Goal: Task Accomplishment & Management: Complete application form

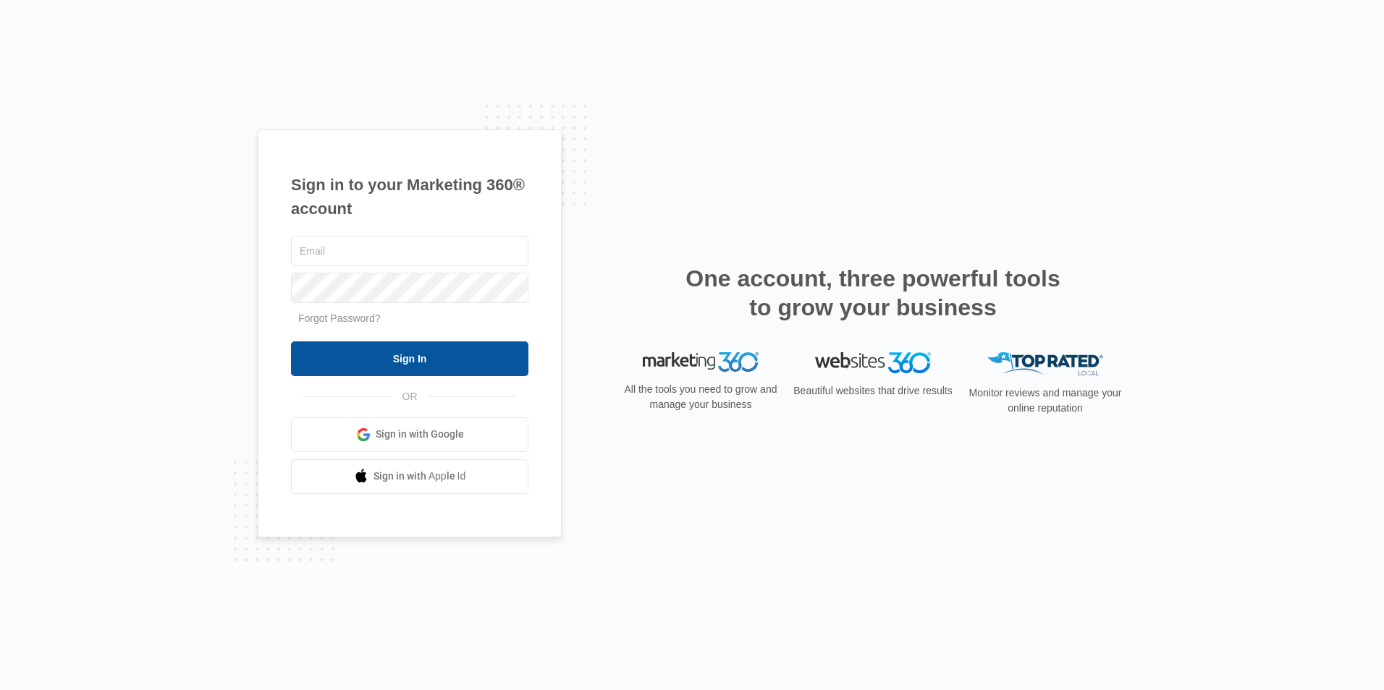
type input "[EMAIL_ADDRESS][DOMAIN_NAME]"
click at [422, 368] on input "Sign In" at bounding box center [409, 359] width 237 height 35
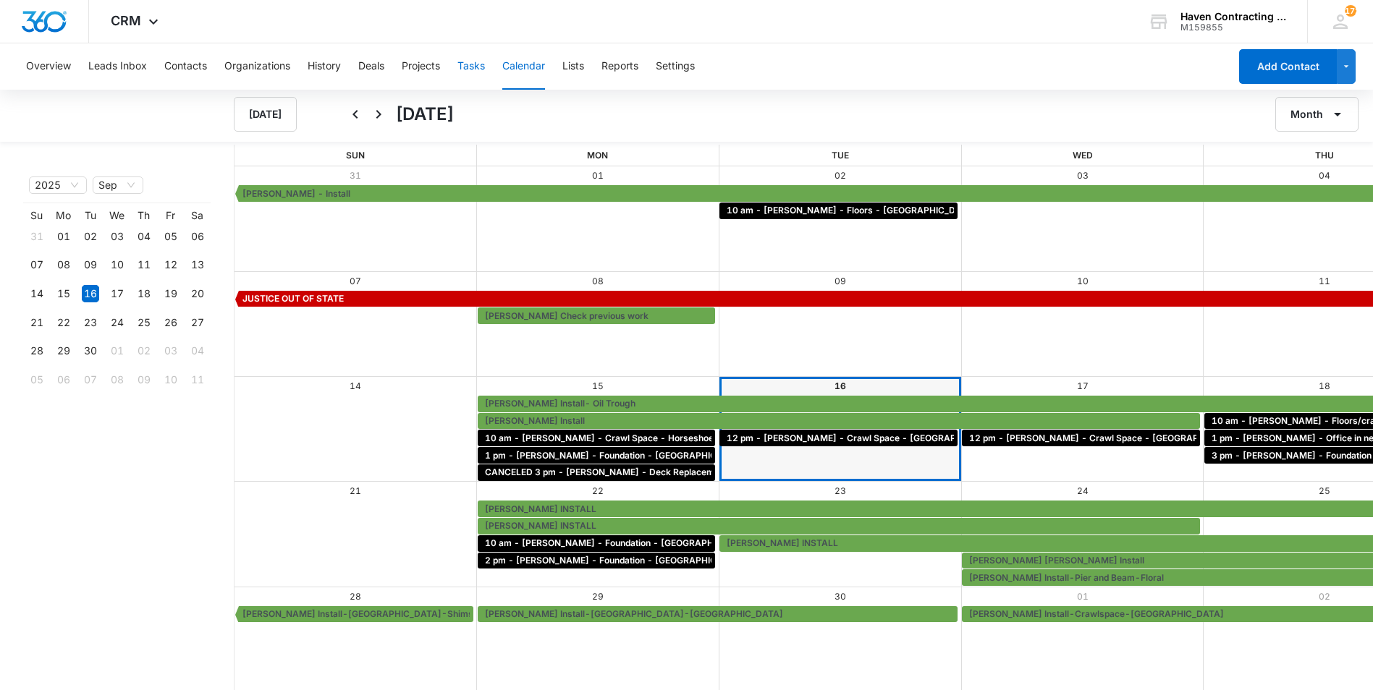
click at [462, 70] on button "Tasks" at bounding box center [470, 66] width 27 height 46
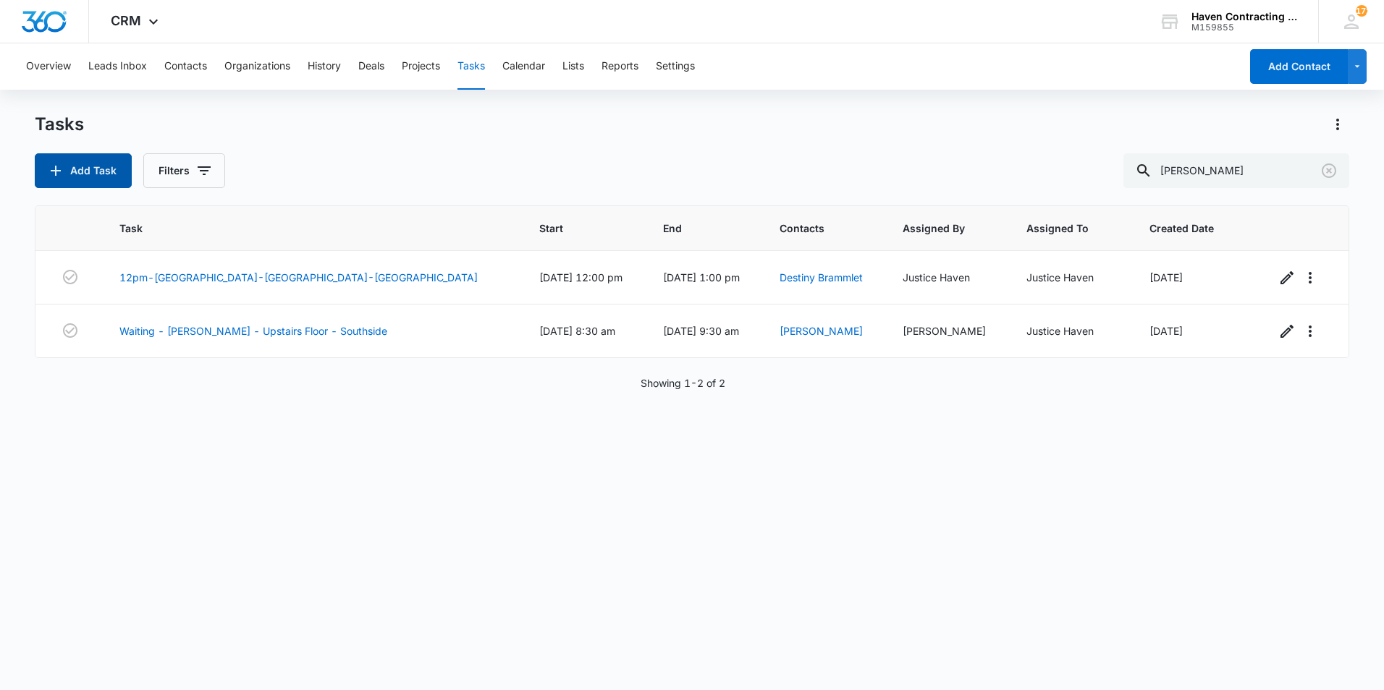
click at [105, 163] on button "Add Task" at bounding box center [83, 170] width 97 height 35
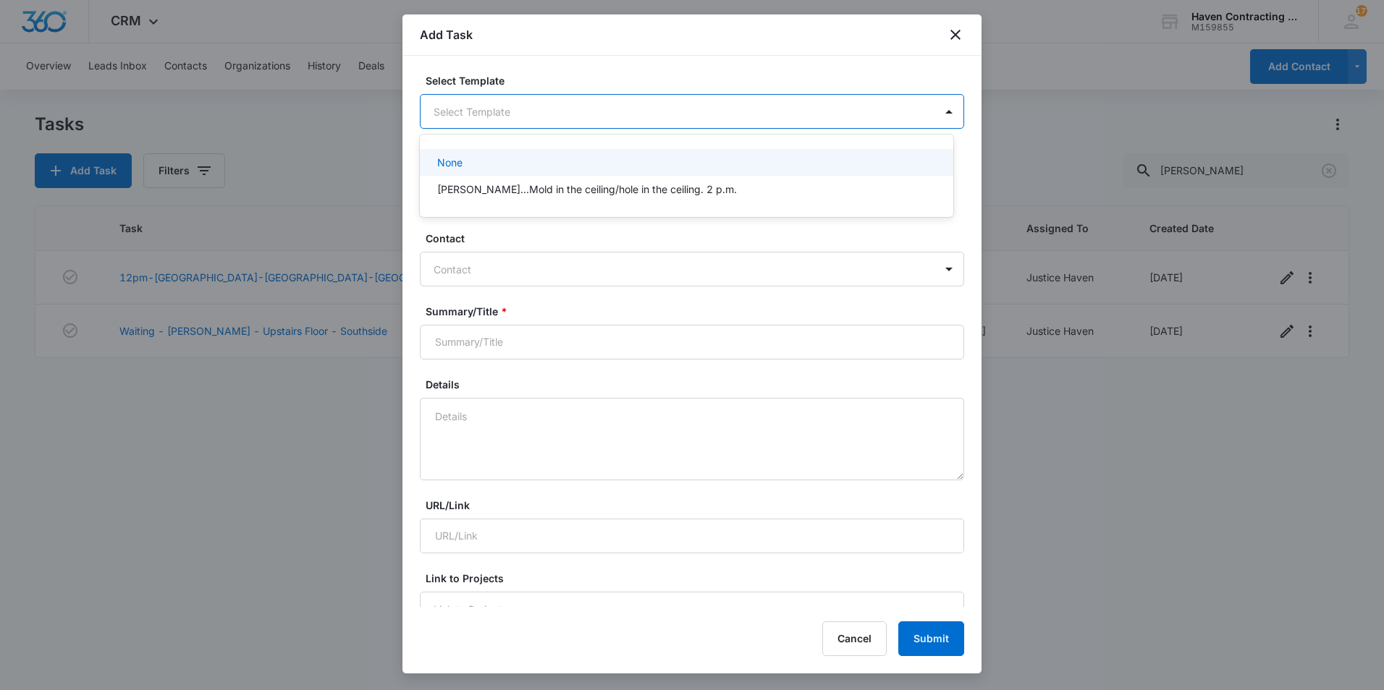
click at [541, 116] on body "CRM Apps Reputation Websites Forms CRM Email Social Shop Payments POS Ads Intel…" at bounding box center [692, 345] width 1384 height 690
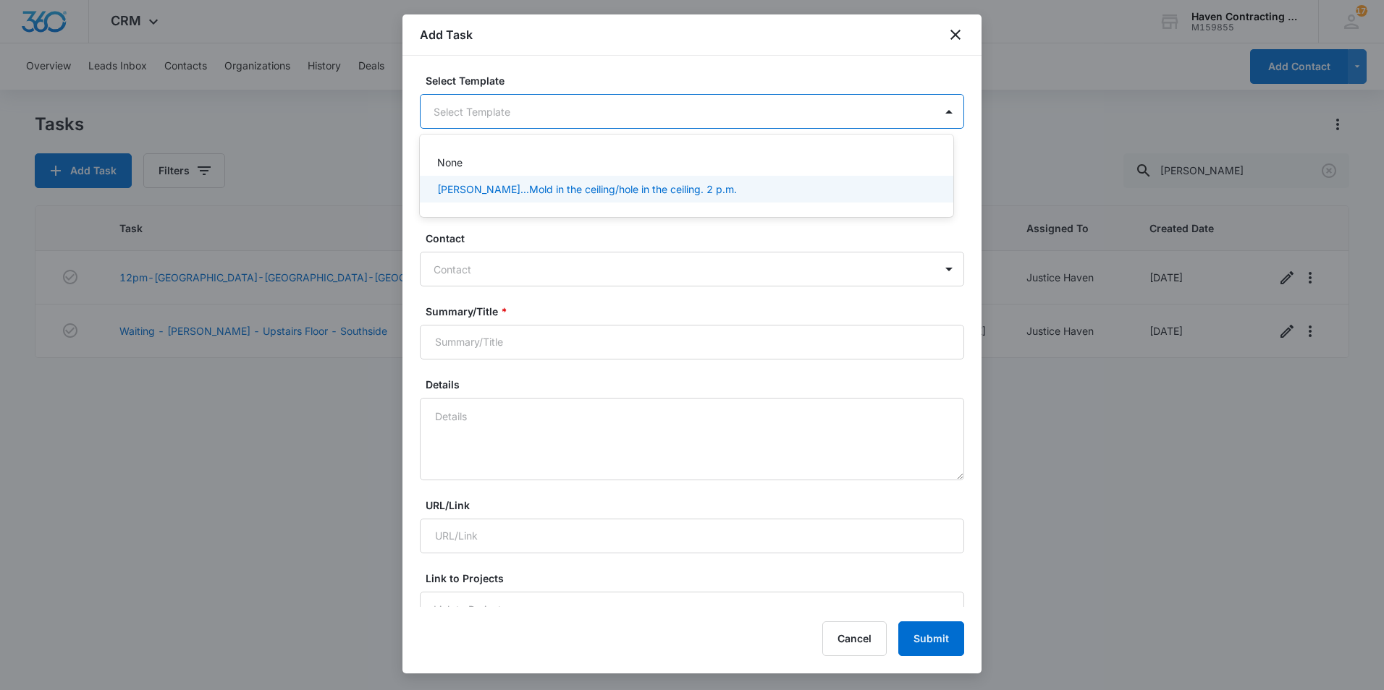
click at [564, 268] on div at bounding box center [692, 345] width 1384 height 690
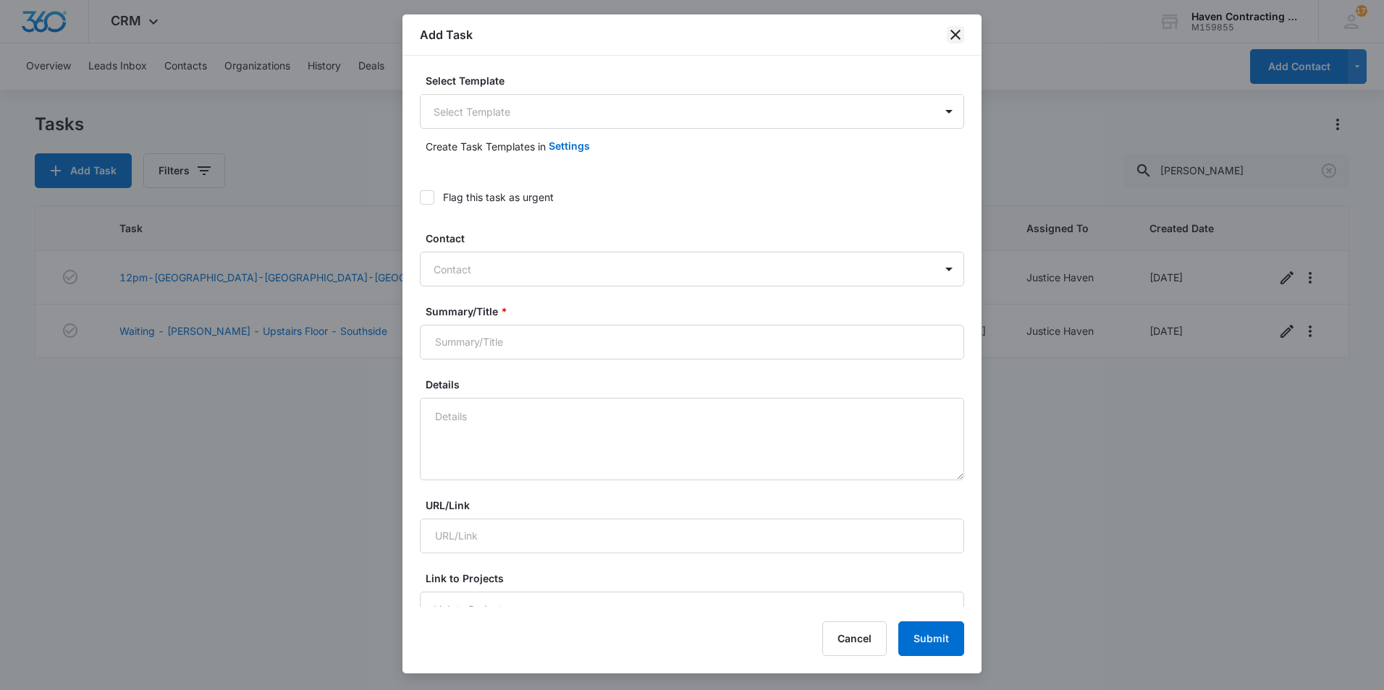
drag, startPoint x: 957, startPoint y: 30, endPoint x: 949, endPoint y: 33, distance: 7.8
click at [956, 30] on icon "close" at bounding box center [955, 34] width 17 height 17
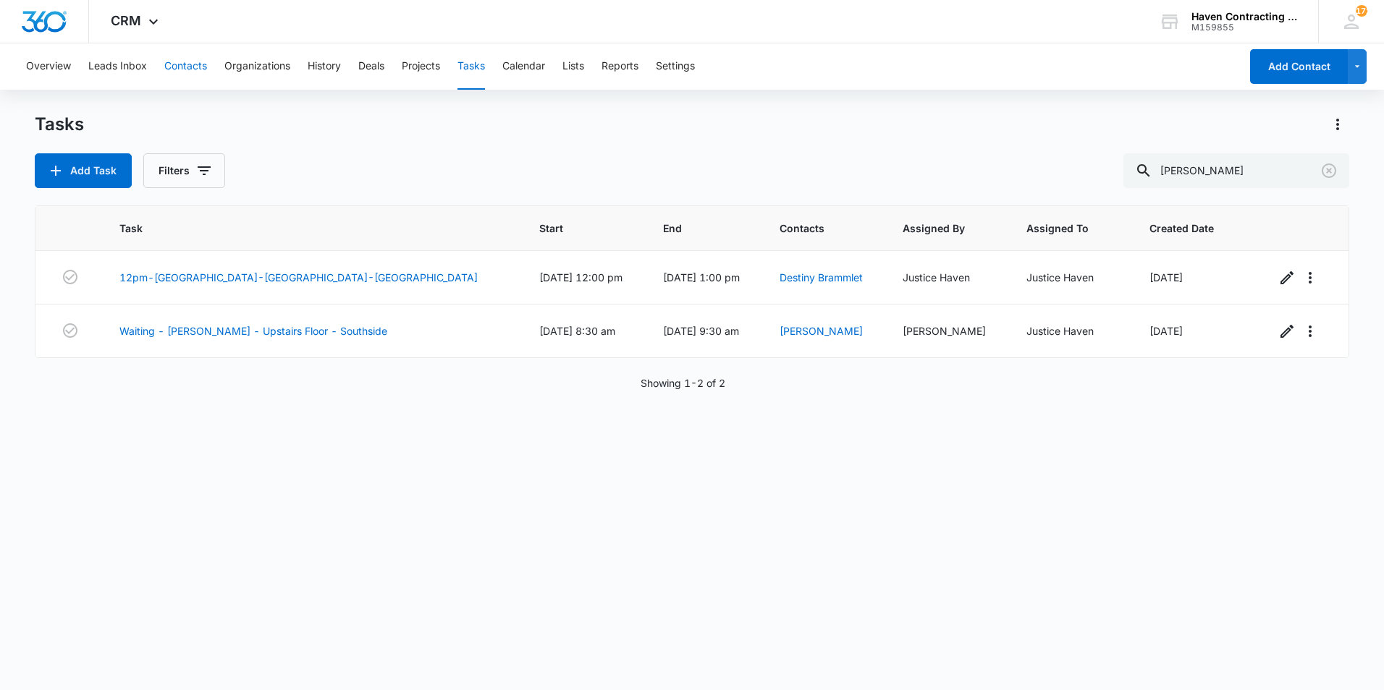
click at [190, 75] on button "Contacts" at bounding box center [185, 66] width 43 height 46
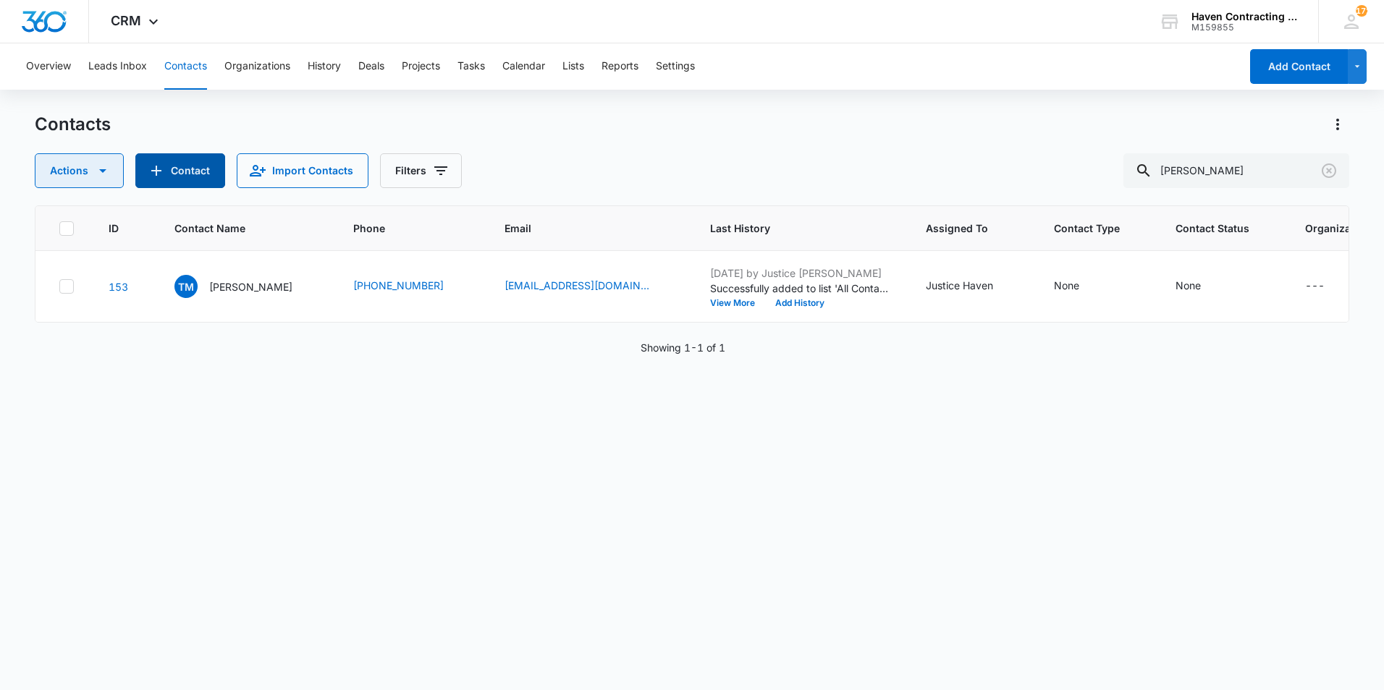
click at [105, 176] on icon "button" at bounding box center [102, 170] width 17 height 17
click at [174, 124] on div "Contacts" at bounding box center [692, 124] width 1314 height 23
click at [174, 156] on button "Contact" at bounding box center [180, 170] width 90 height 35
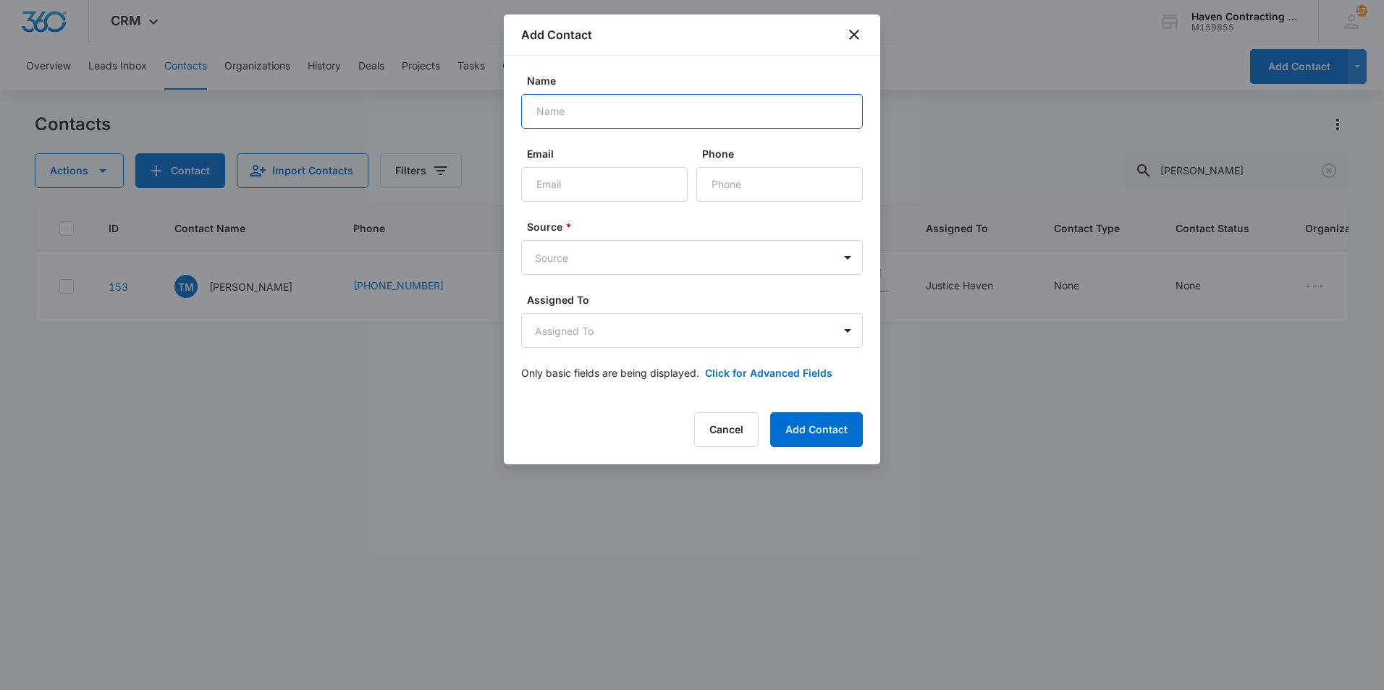
click at [566, 119] on input "Name" at bounding box center [692, 111] width 342 height 35
type input "[PERSON_NAME]"
click at [559, 174] on input "Email" at bounding box center [604, 184] width 166 height 35
click at [774, 190] on input "Phone" at bounding box center [779, 184] width 166 height 35
type input "[PHONE_NUMBER]"
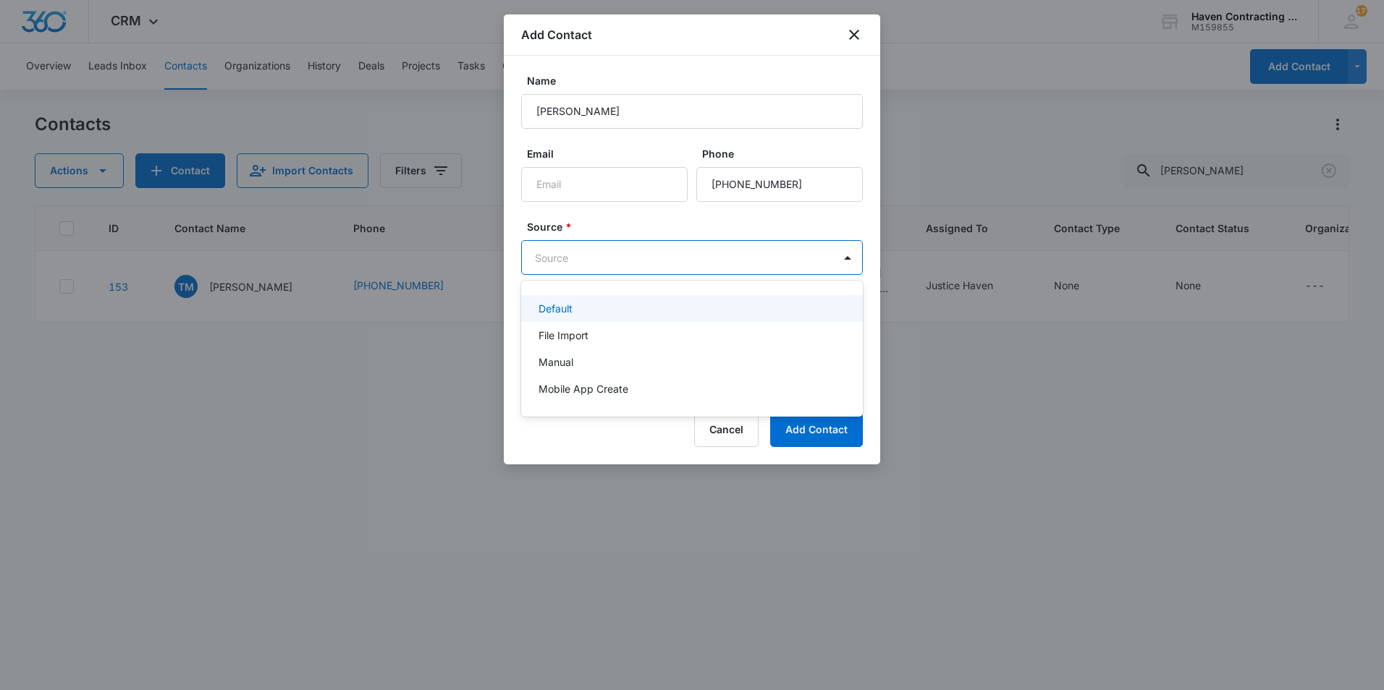
click at [751, 248] on body "CRM Apps Reputation Websites Forms CRM Email Social Shop Payments POS Ads Intel…" at bounding box center [692, 345] width 1384 height 690
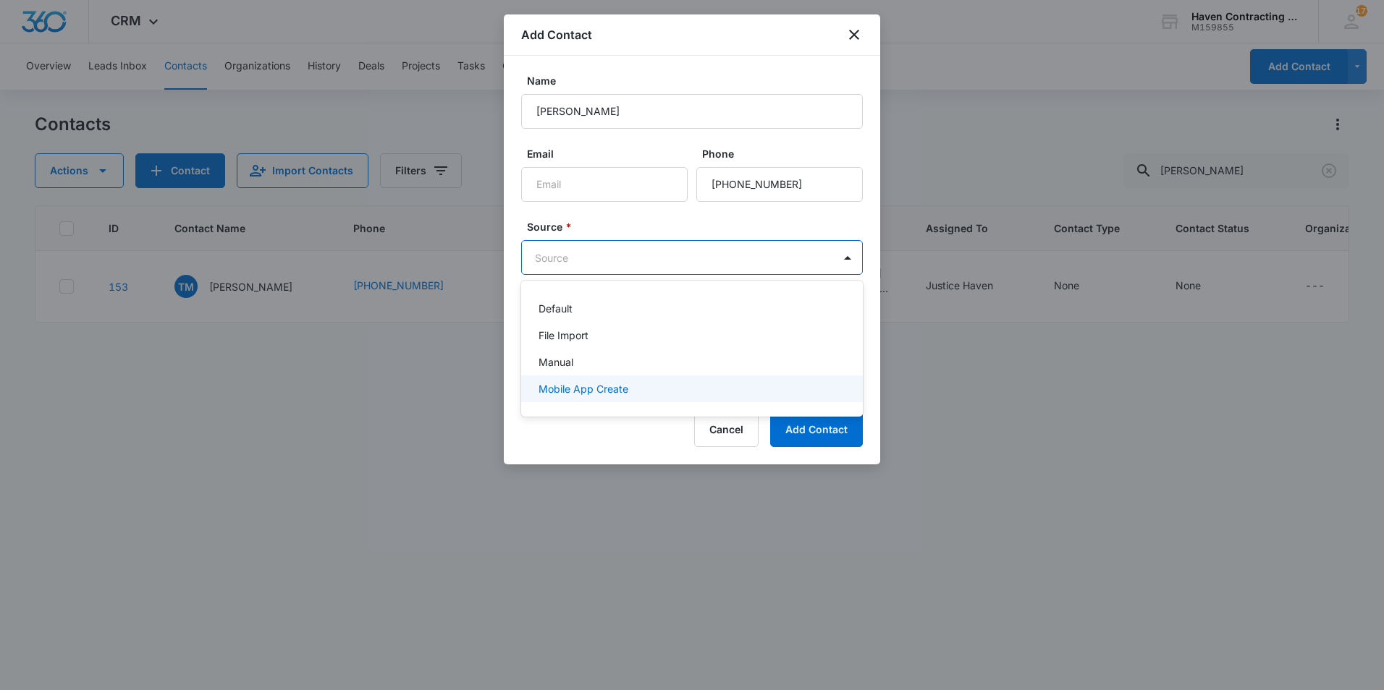
click at [673, 402] on div "Mobile App Create" at bounding box center [692, 389] width 342 height 27
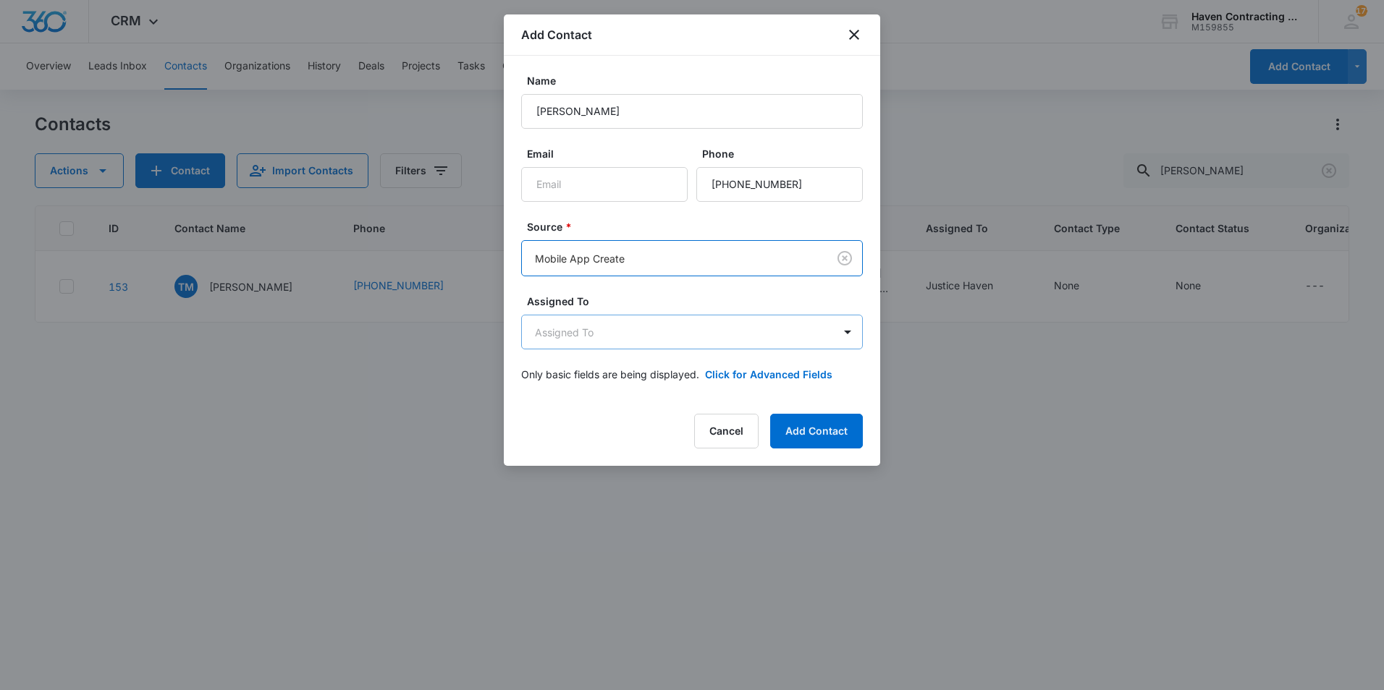
click at [753, 343] on body "CRM Apps Reputation Websites Forms CRM Email Social Shop Payments POS Ads Intel…" at bounding box center [692, 345] width 1384 height 690
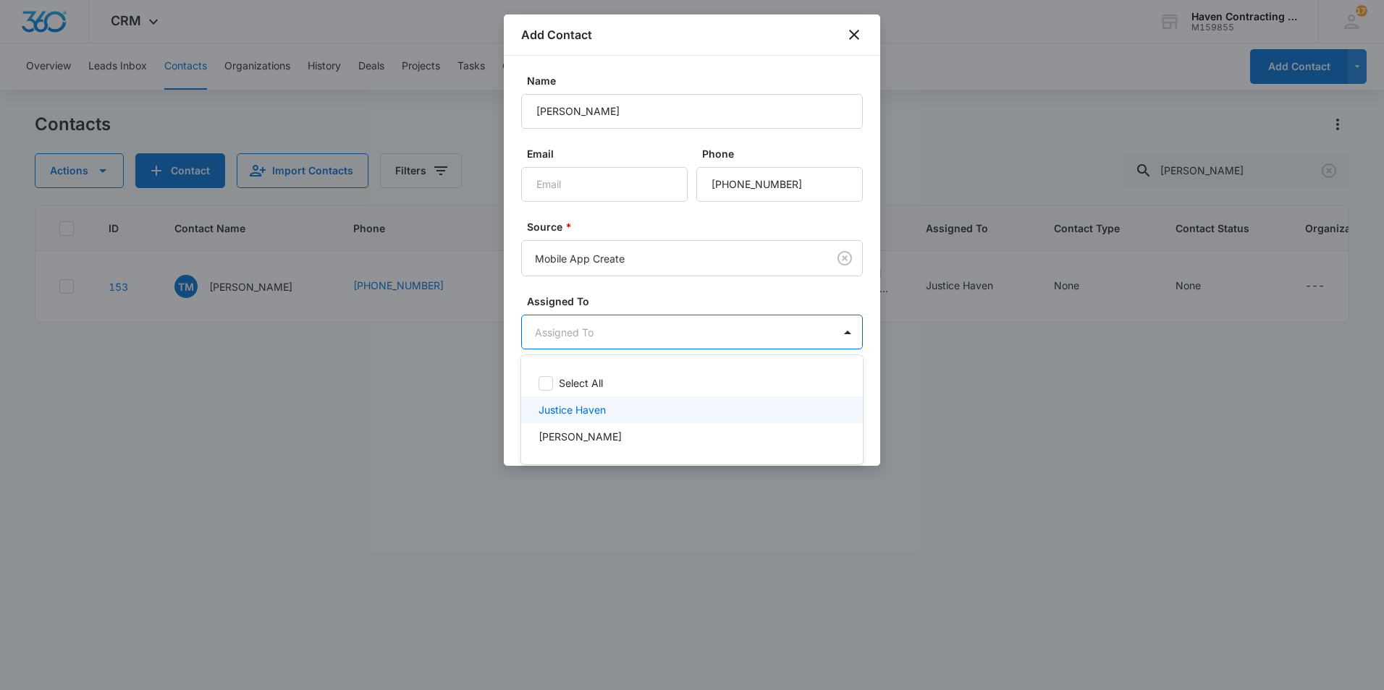
click at [609, 417] on div "Justice Haven" at bounding box center [690, 409] width 304 height 15
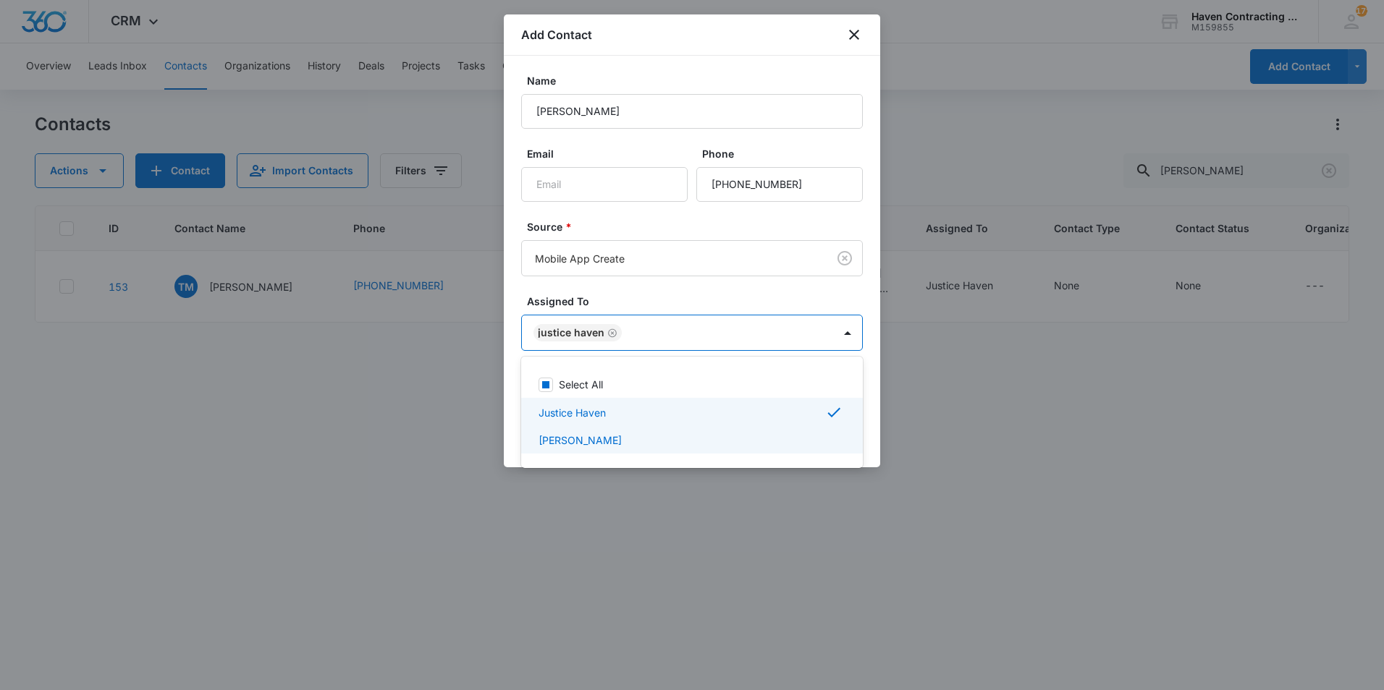
click at [633, 502] on div at bounding box center [692, 345] width 1384 height 690
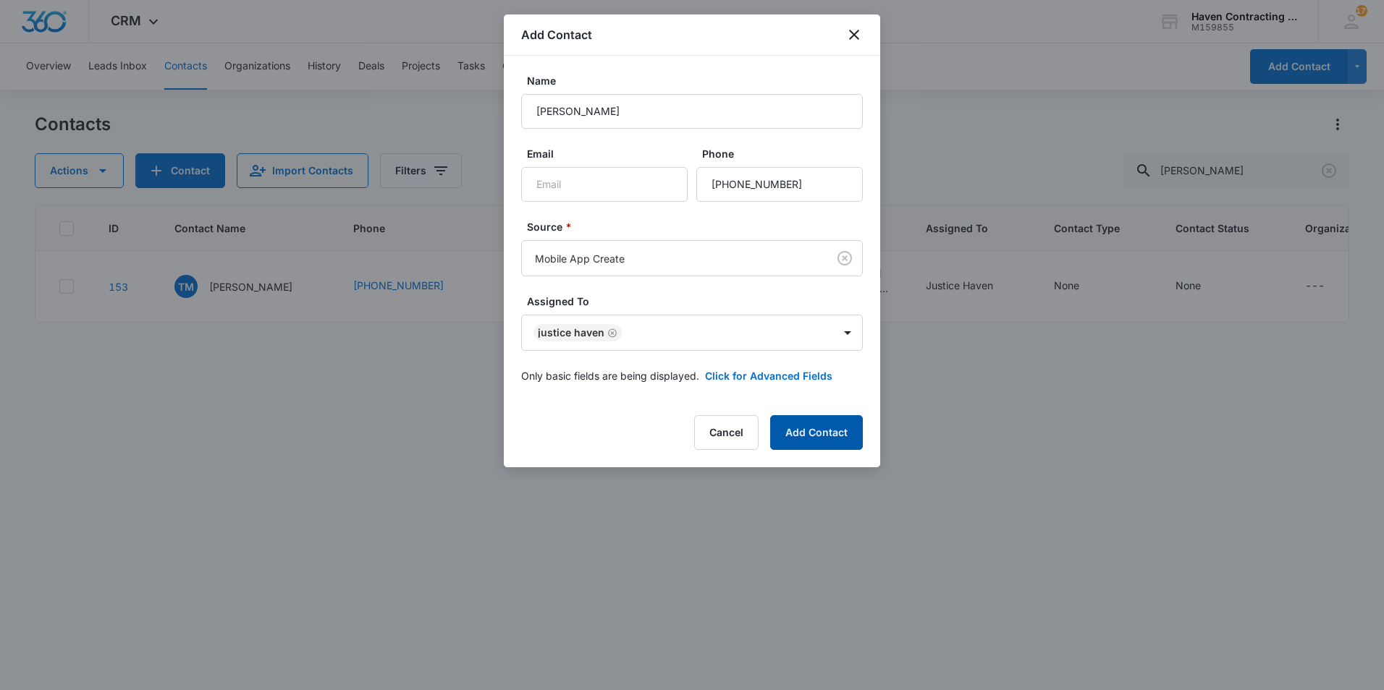
click at [835, 444] on button "Add Contact" at bounding box center [816, 432] width 93 height 35
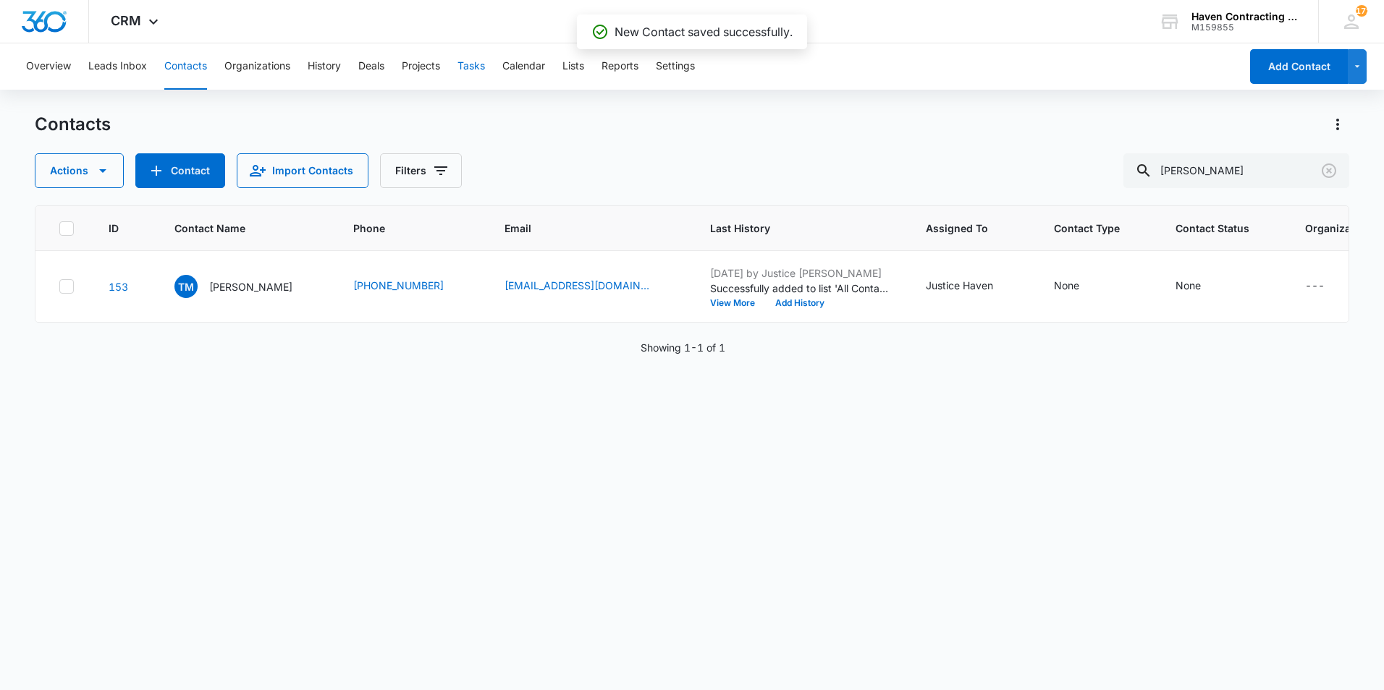
click at [468, 64] on button "Tasks" at bounding box center [470, 66] width 27 height 46
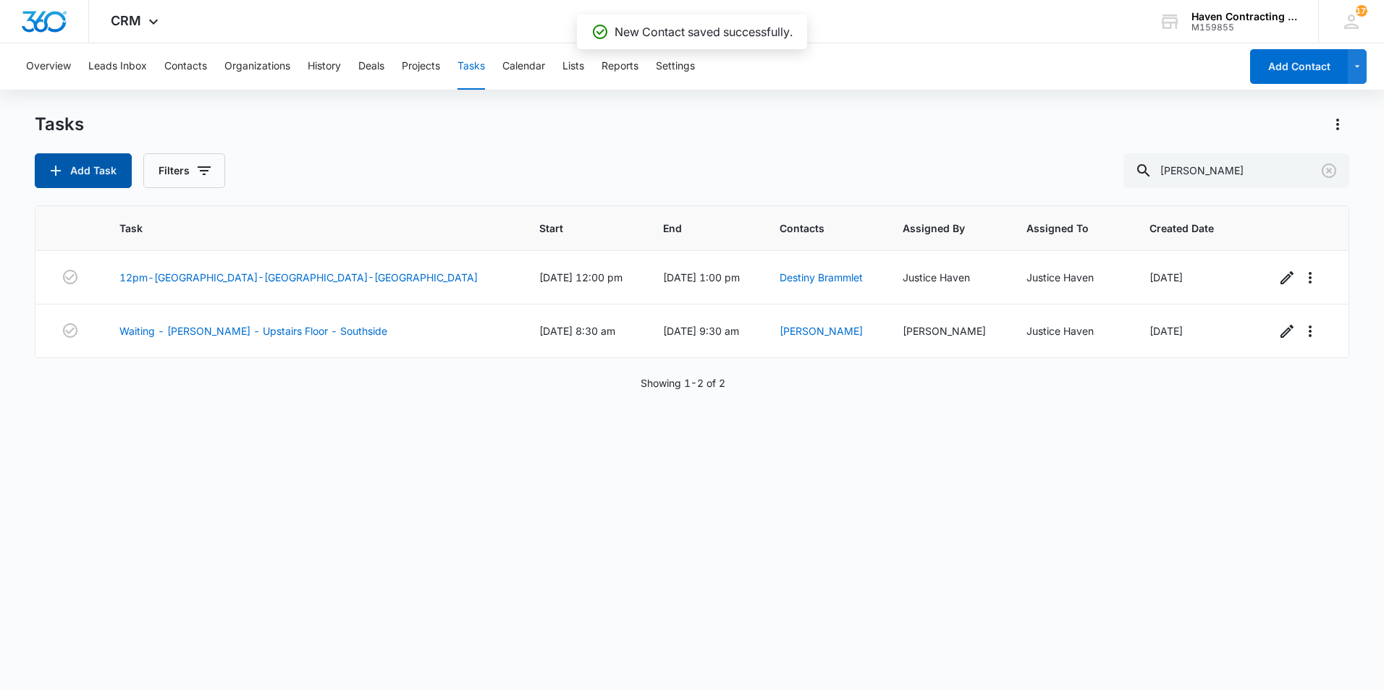
click at [69, 175] on button "Add Task" at bounding box center [83, 170] width 97 height 35
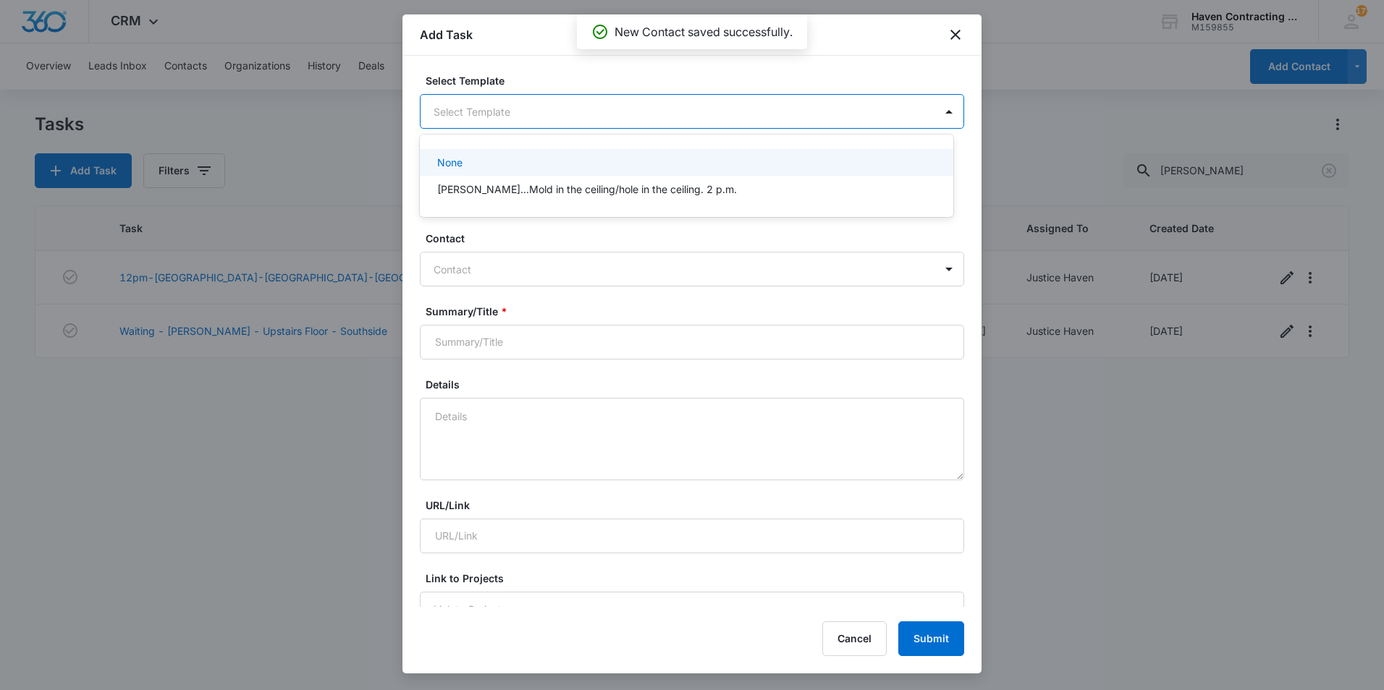
click at [515, 118] on body "CRM Apps Reputation Websites Forms CRM Email Social Shop Payments POS Ads Intel…" at bounding box center [692, 345] width 1384 height 690
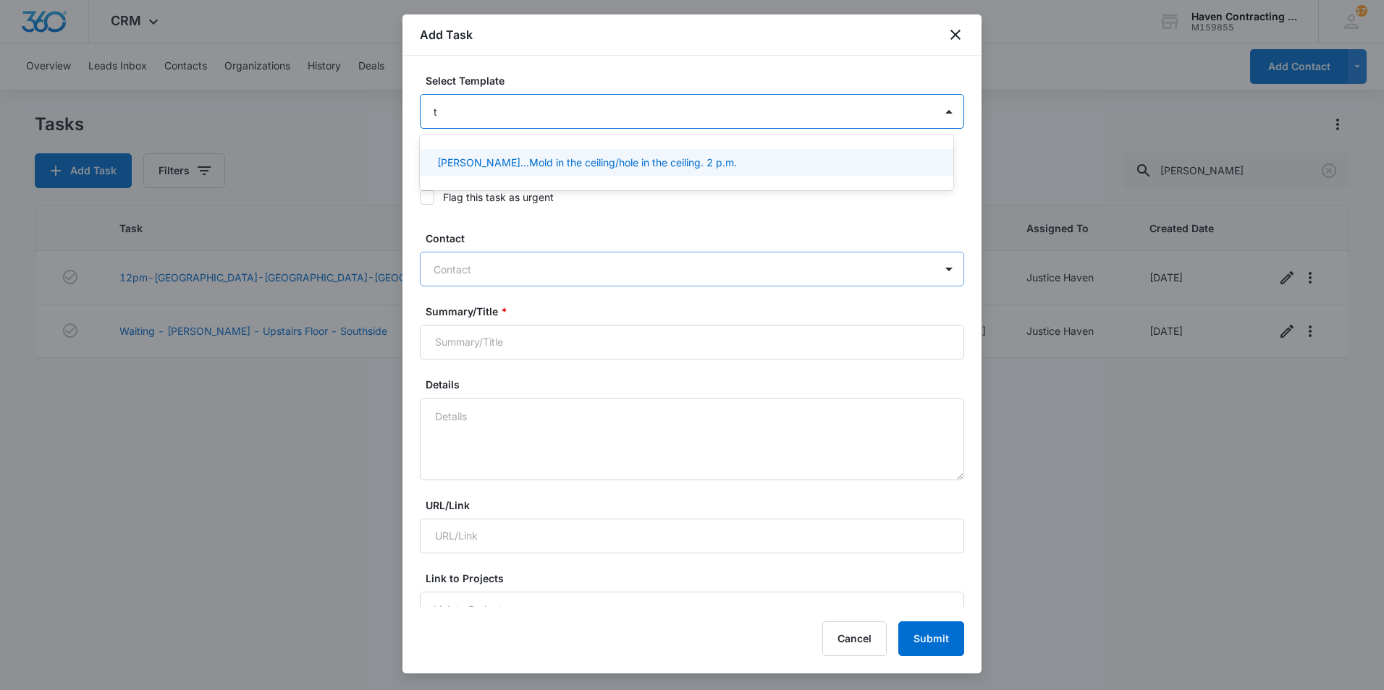
click at [515, 261] on div at bounding box center [692, 345] width 1384 height 690
type input "t"
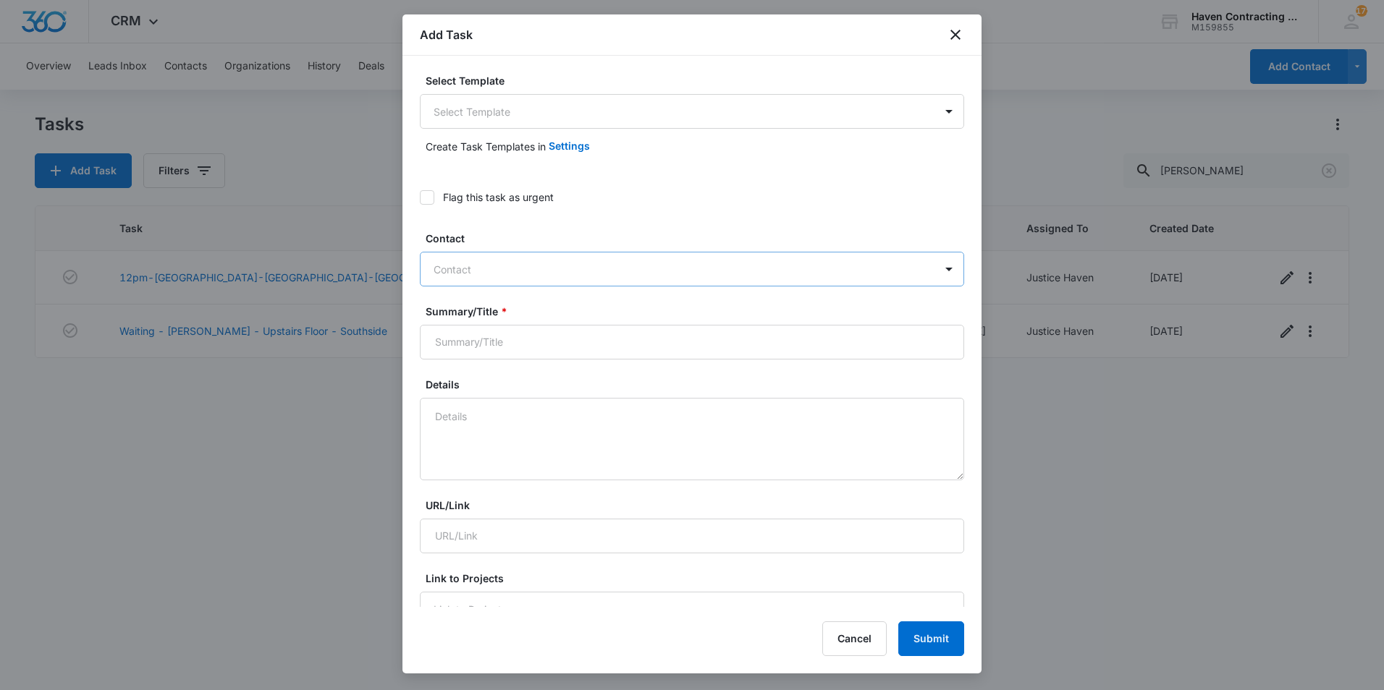
click at [514, 266] on div at bounding box center [682, 270] width 499 height 18
type input "tha"
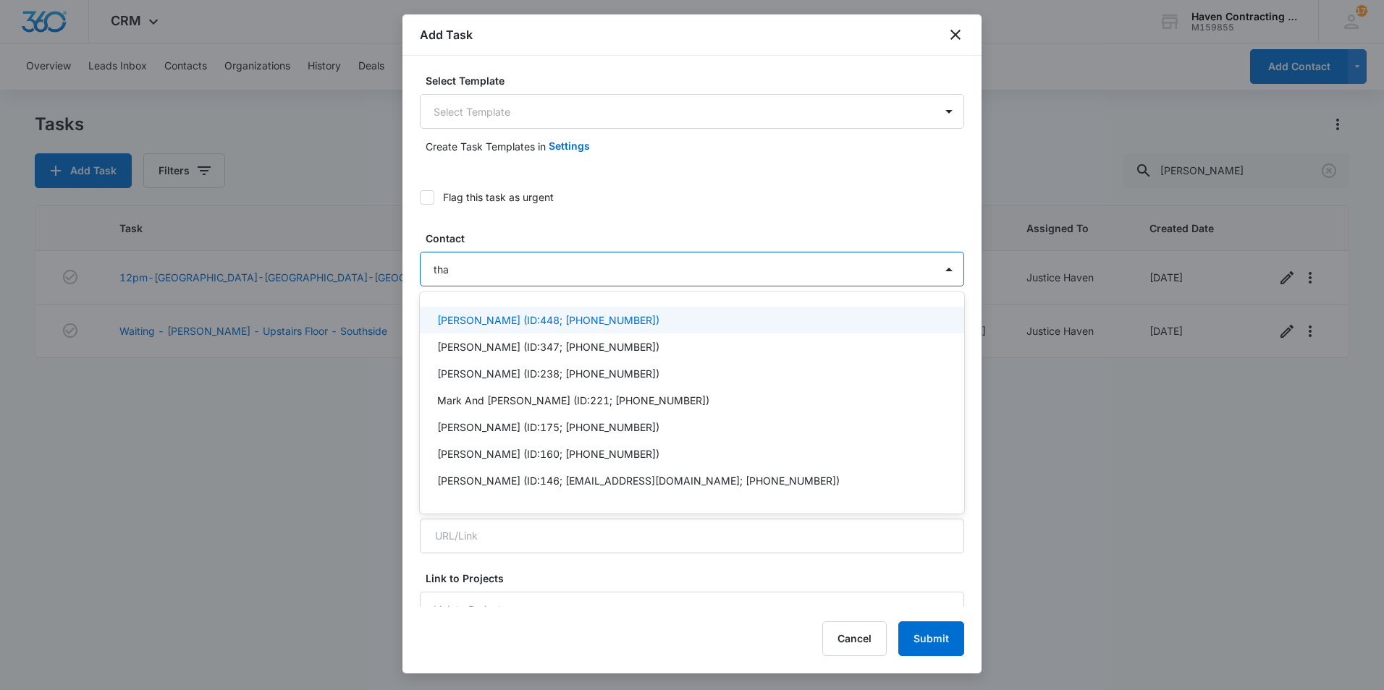
click at [510, 316] on p "[PERSON_NAME] (ID:448; [PHONE_NUMBER])" at bounding box center [548, 320] width 222 height 15
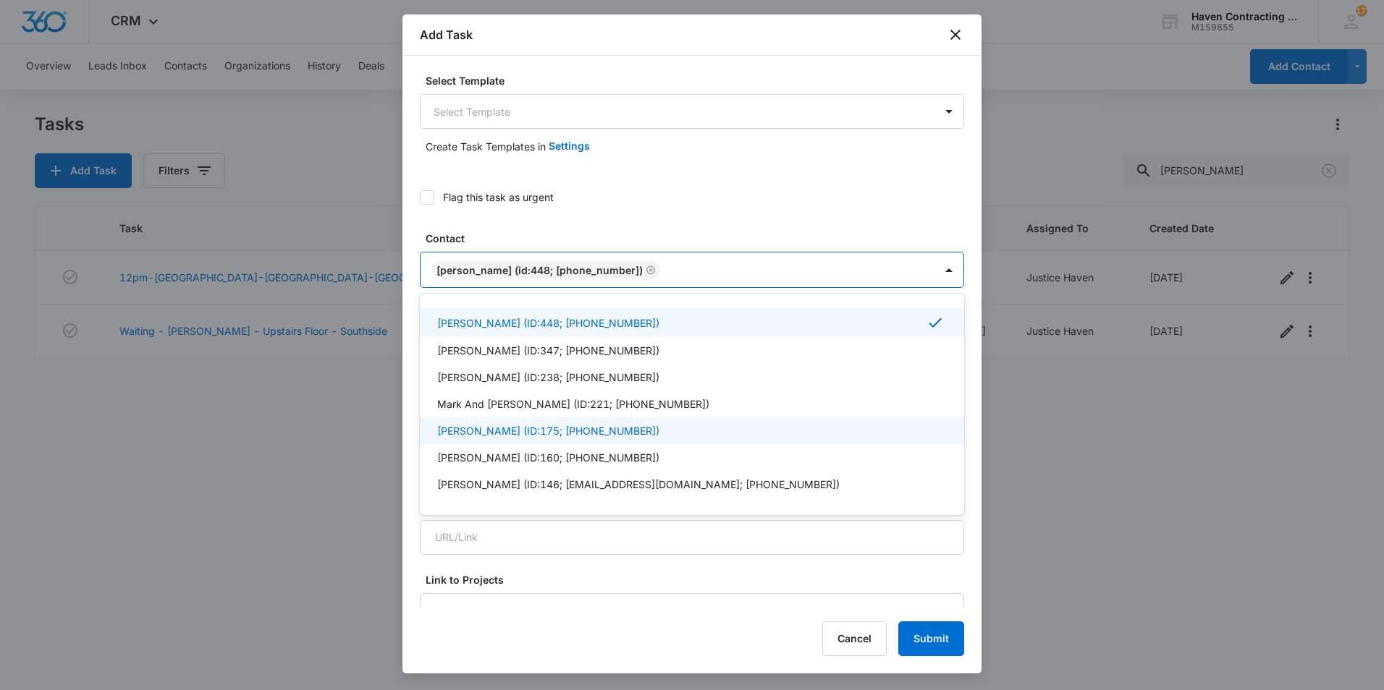
click at [422, 421] on div "[PERSON_NAME] (ID:175; [PHONE_NUMBER])" at bounding box center [692, 431] width 544 height 27
click at [876, 273] on icon "Remove Josh Larsson (ID:175; (417) 280-6320)" at bounding box center [881, 270] width 10 height 11
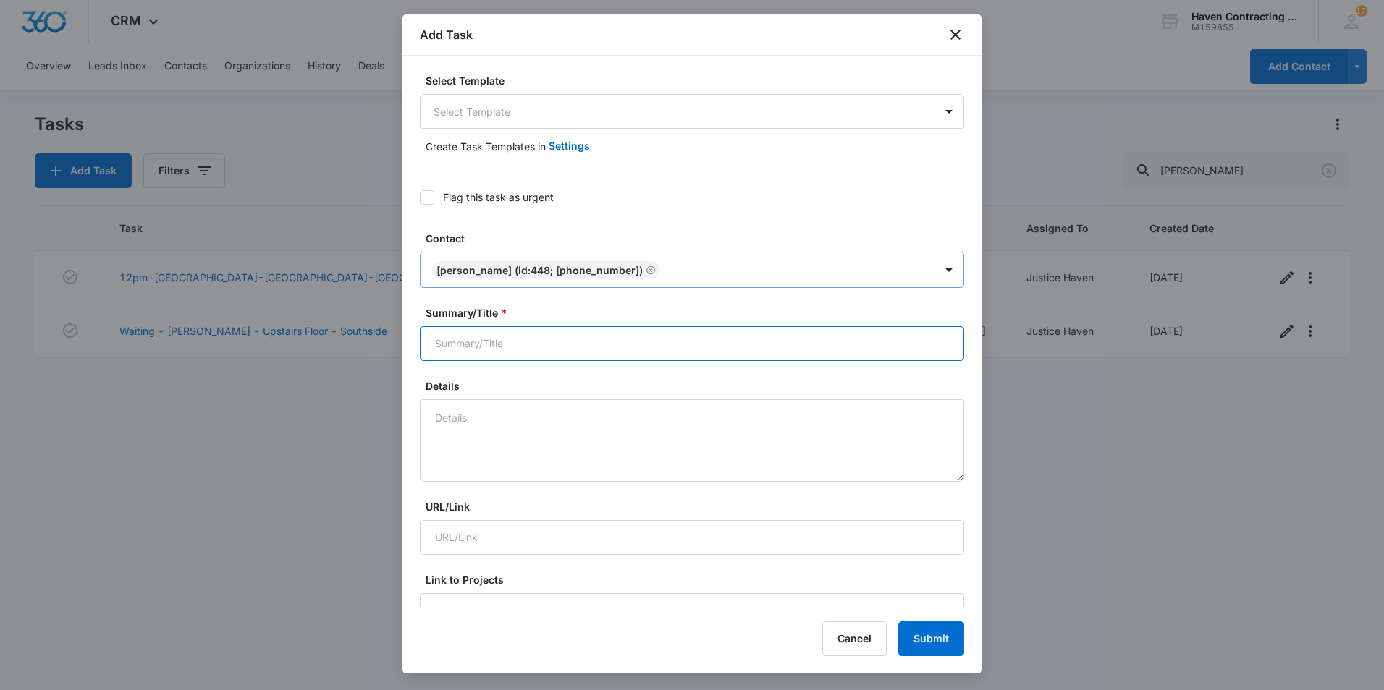
click at [656, 326] on input "Summary/Title *" at bounding box center [692, 343] width 544 height 35
type input "1PM-[PERSON_NAME]-New Concrete-[GEOGRAPHIC_DATA]"
click at [741, 398] on div "Details" at bounding box center [692, 429] width 544 height 103
click at [742, 410] on textarea "Details" at bounding box center [692, 440] width 544 height 82
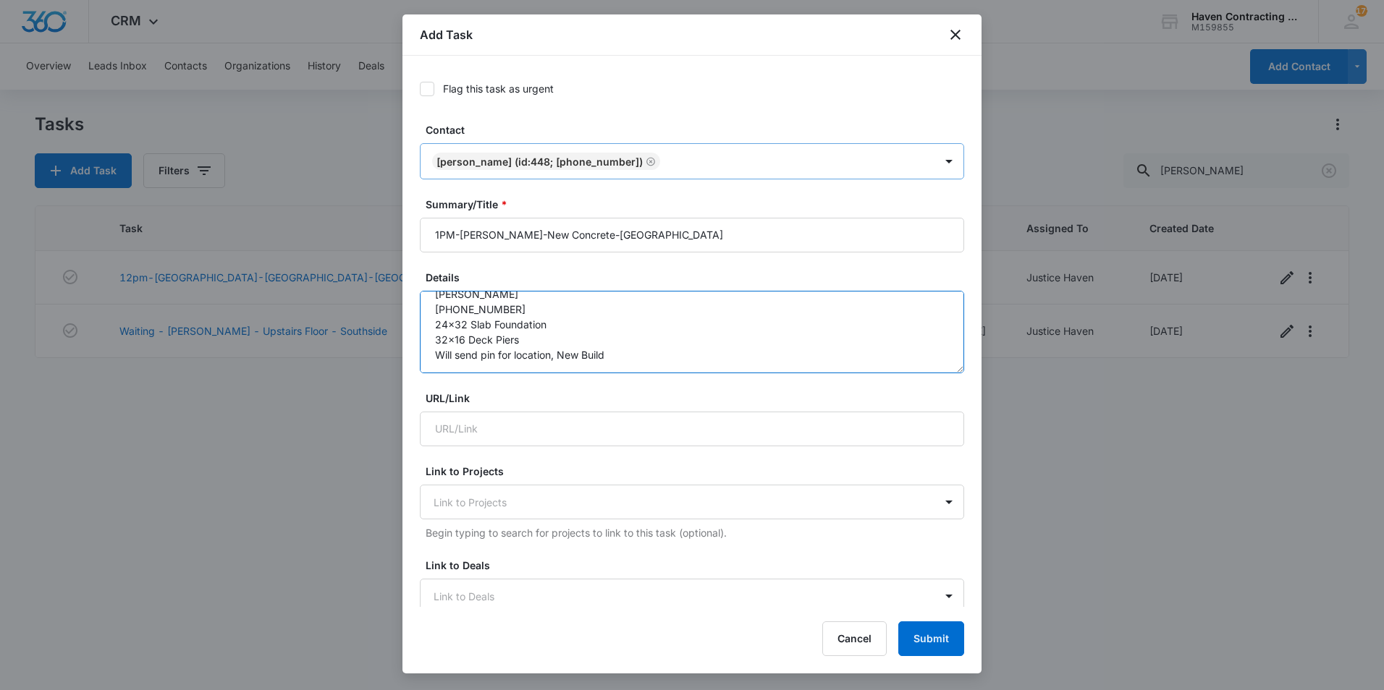
scroll to position [217, 0]
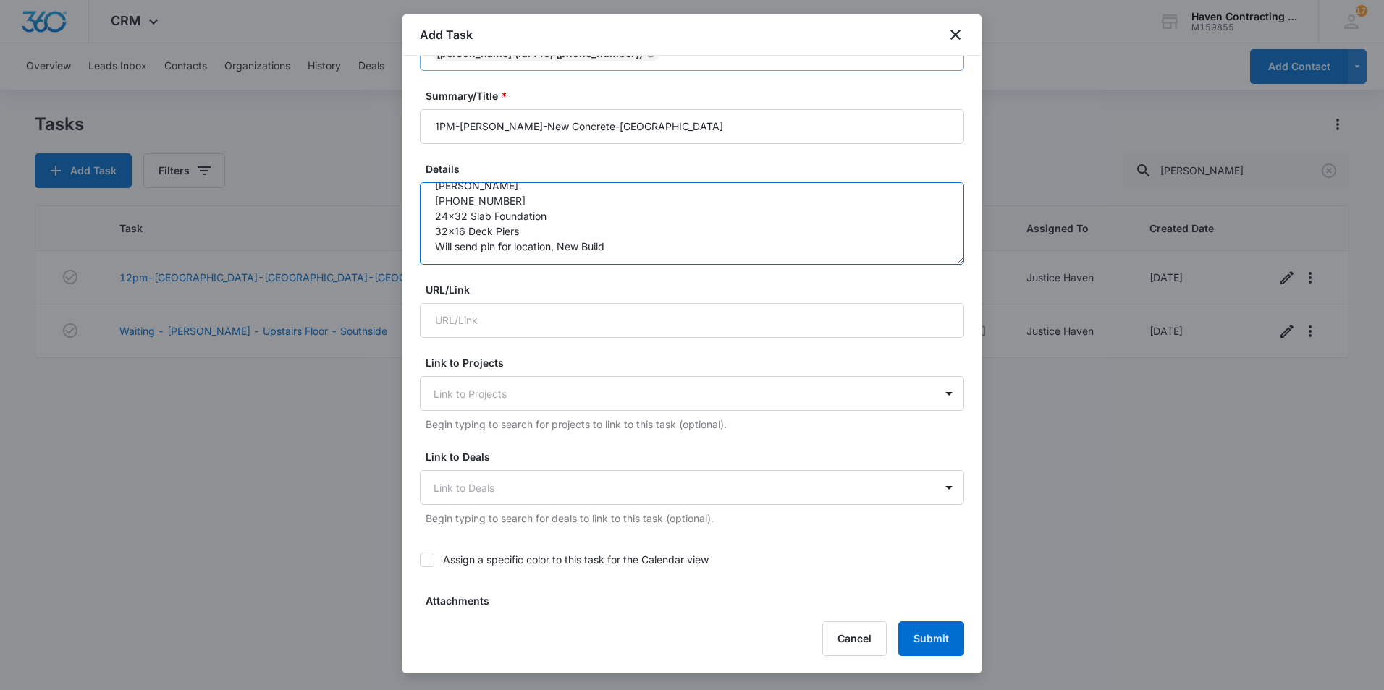
type textarea "[PERSON_NAME] [PHONE_NUMBER] 24x32 Slab Foundation 32x16 Deck Piers Will send p…"
click at [463, 559] on label "Assign a specific color to this task for the Calendar view" at bounding box center [692, 559] width 544 height 15
click at [420, 560] on input "Assign a specific color to this task for the Calendar view" at bounding box center [420, 560] width 0 height 0
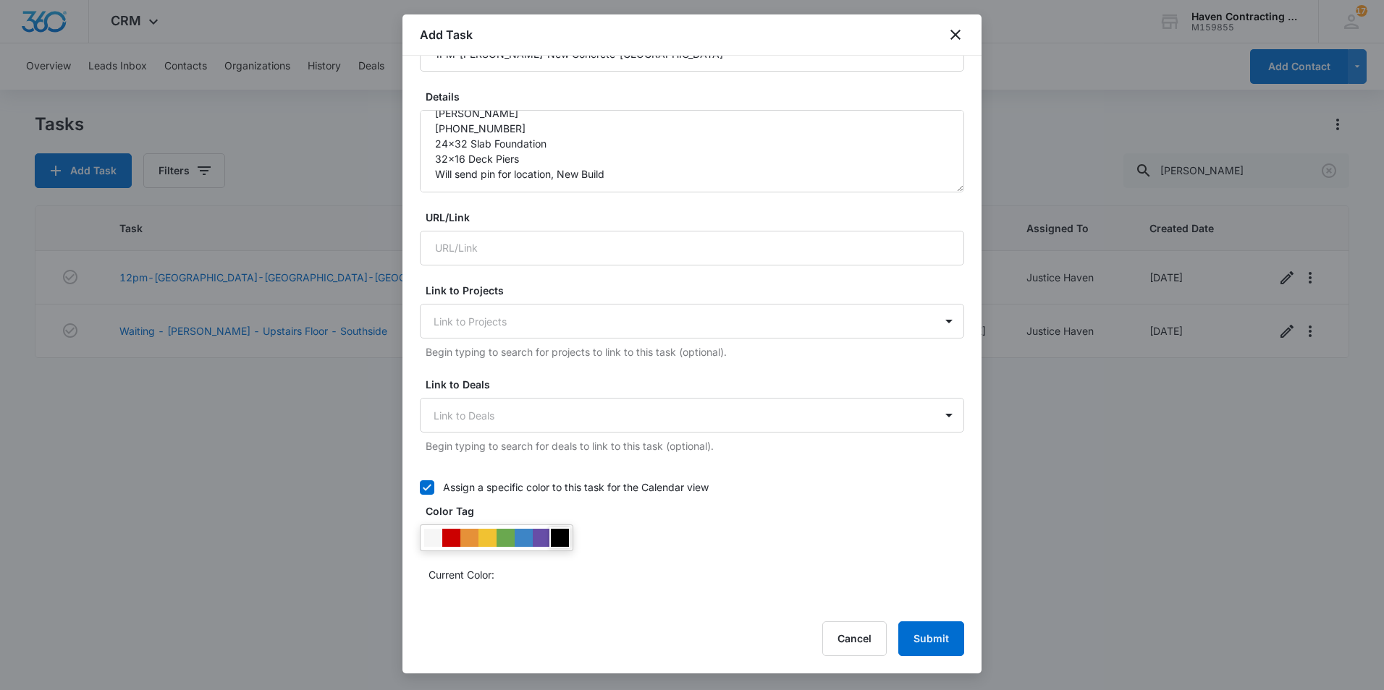
click at [562, 535] on div at bounding box center [560, 538] width 18 height 18
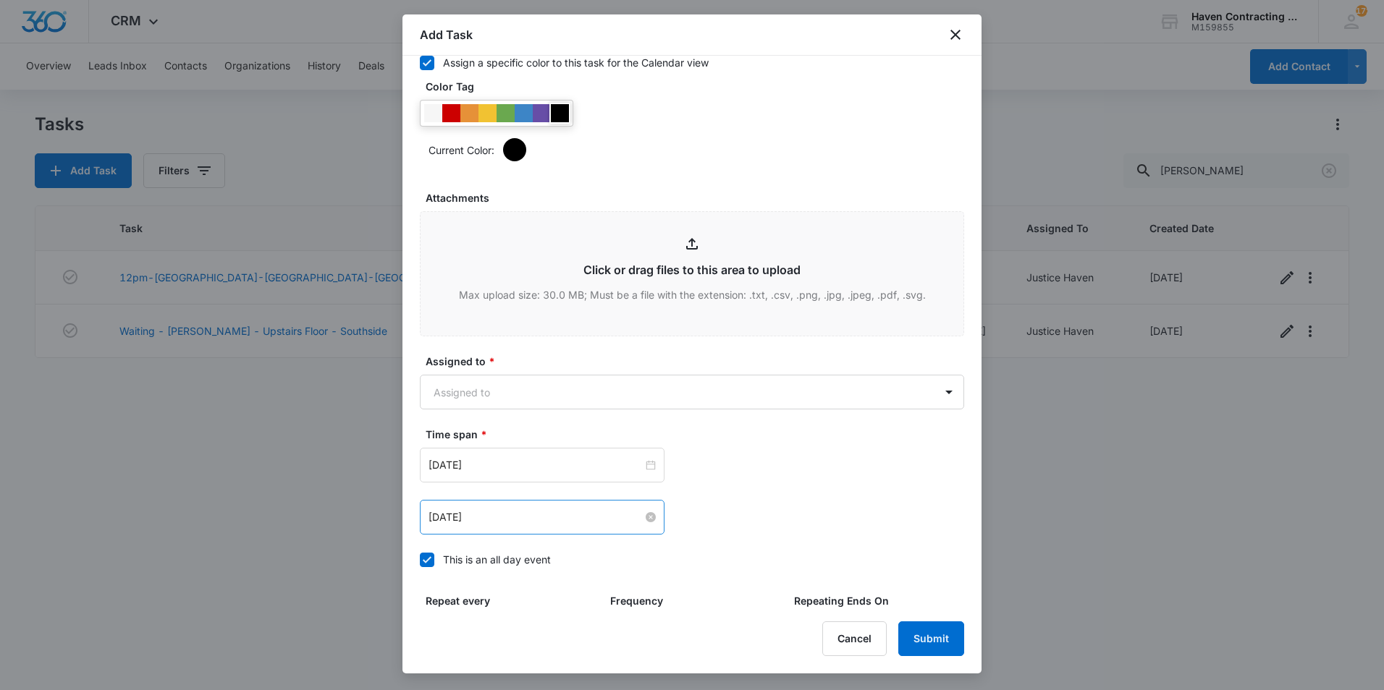
scroll to position [724, 0]
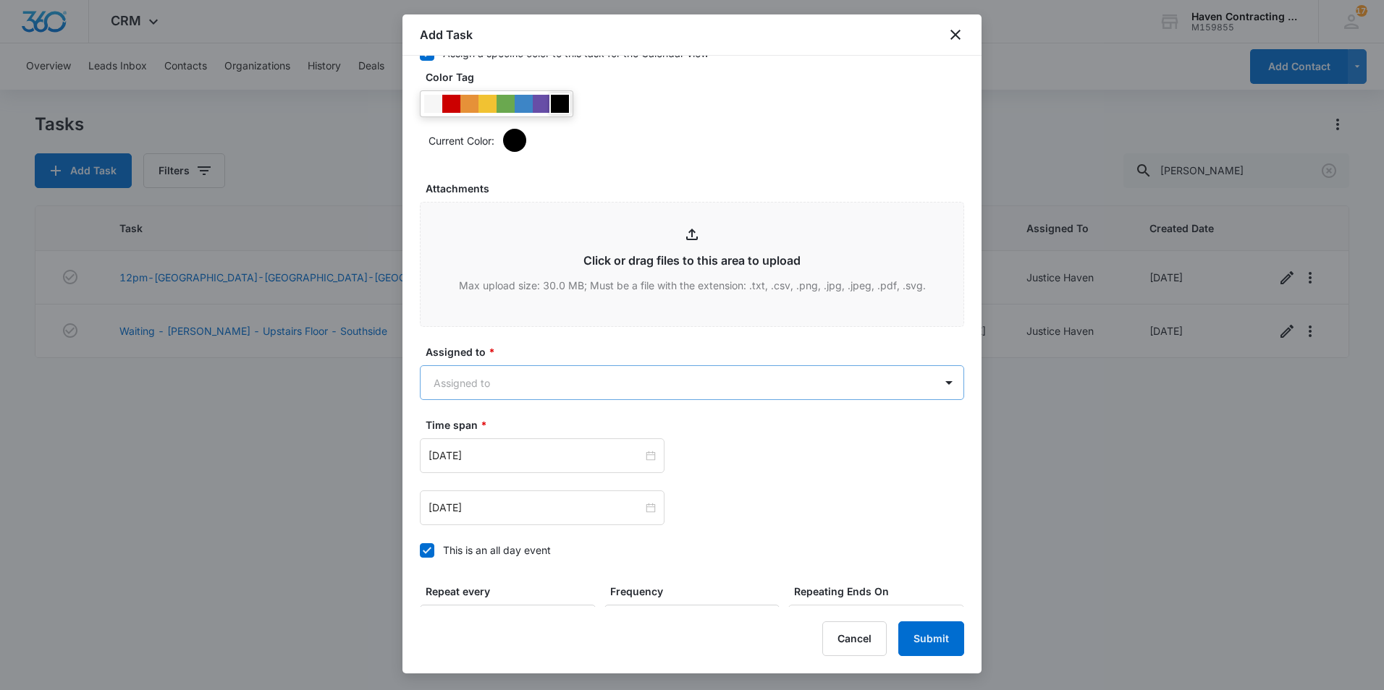
click at [542, 389] on body "CRM Apps Reputation Websites Forms CRM Email Social Shop Payments POS Ads Intel…" at bounding box center [692, 345] width 1384 height 690
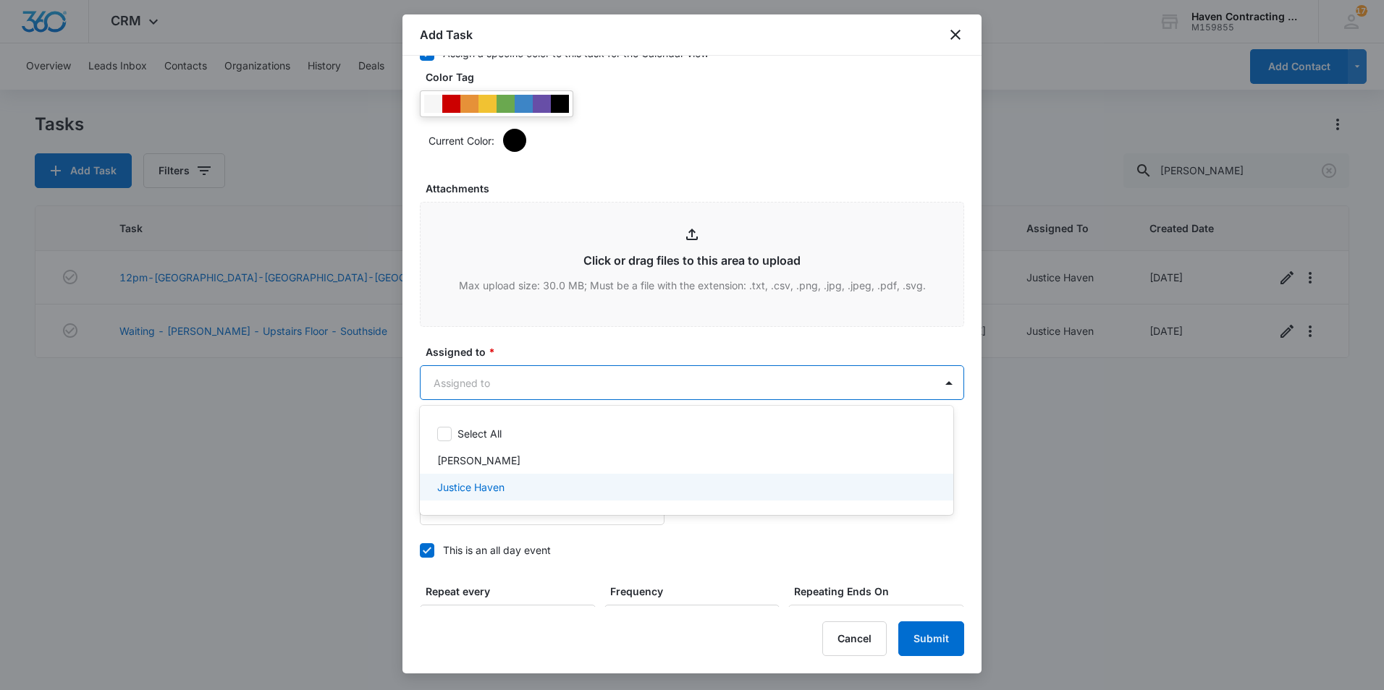
click at [538, 483] on div "Justice Haven" at bounding box center [685, 487] width 496 height 15
click at [758, 513] on div at bounding box center [692, 345] width 1384 height 690
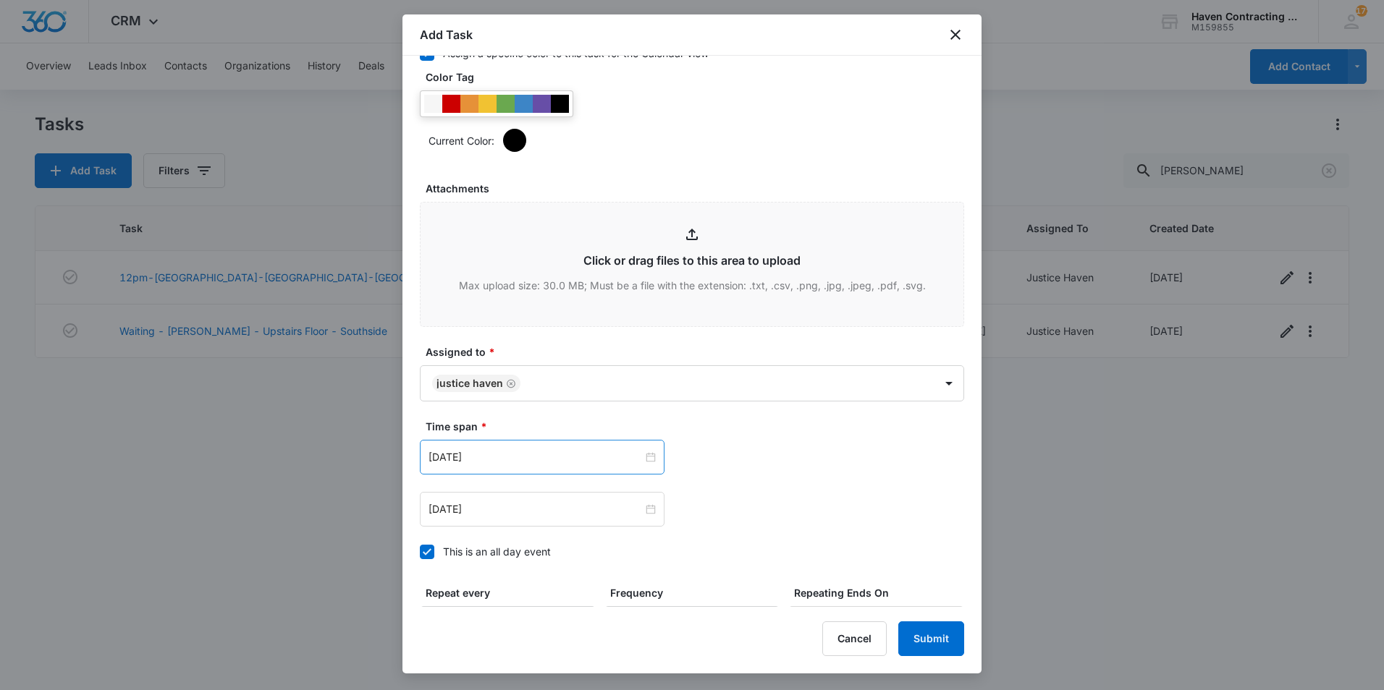
click at [585, 467] on div "[DATE]" at bounding box center [542, 457] width 245 height 35
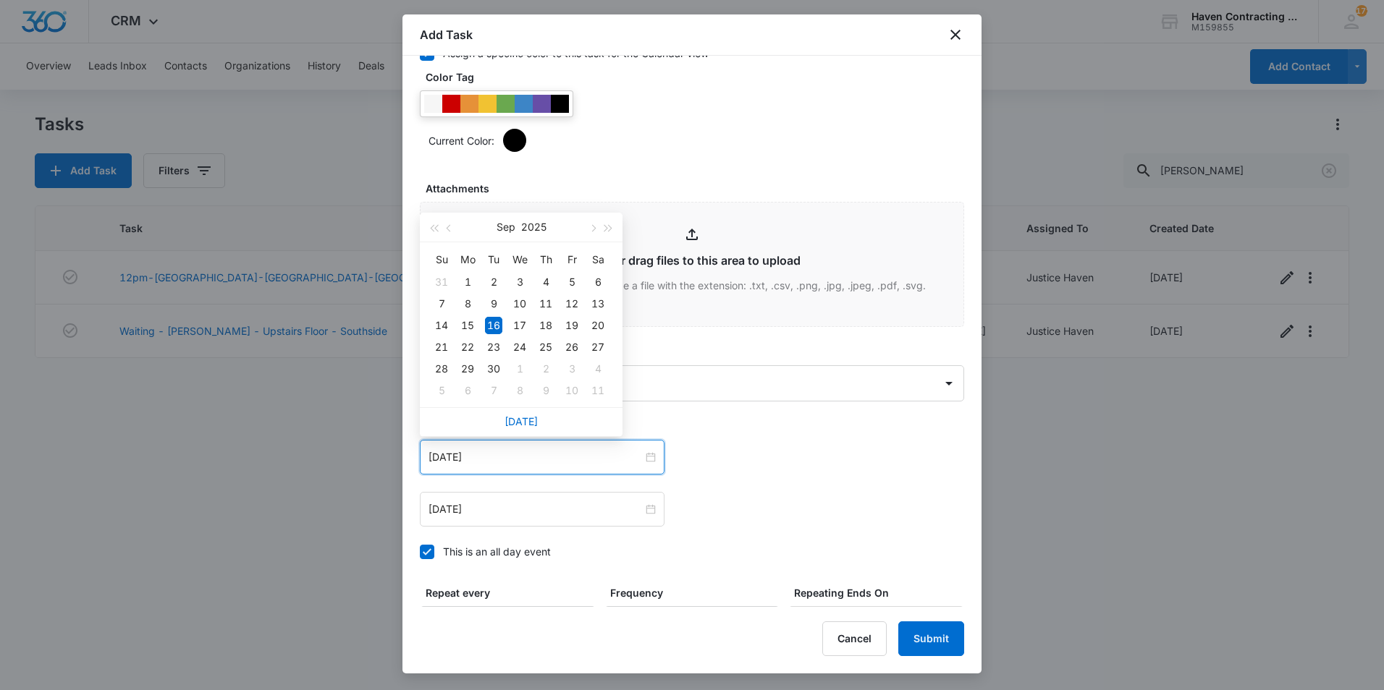
click at [580, 466] on div "[DATE]" at bounding box center [542, 457] width 245 height 35
type input "[DATE]"
click at [742, 485] on div "[DATE] [DATE] Su Mo Tu We Th Fr Sa 31 1 2 3 4 5 6 7 8 9 10 11 12 13 14 15 16 17…" at bounding box center [692, 483] width 544 height 87
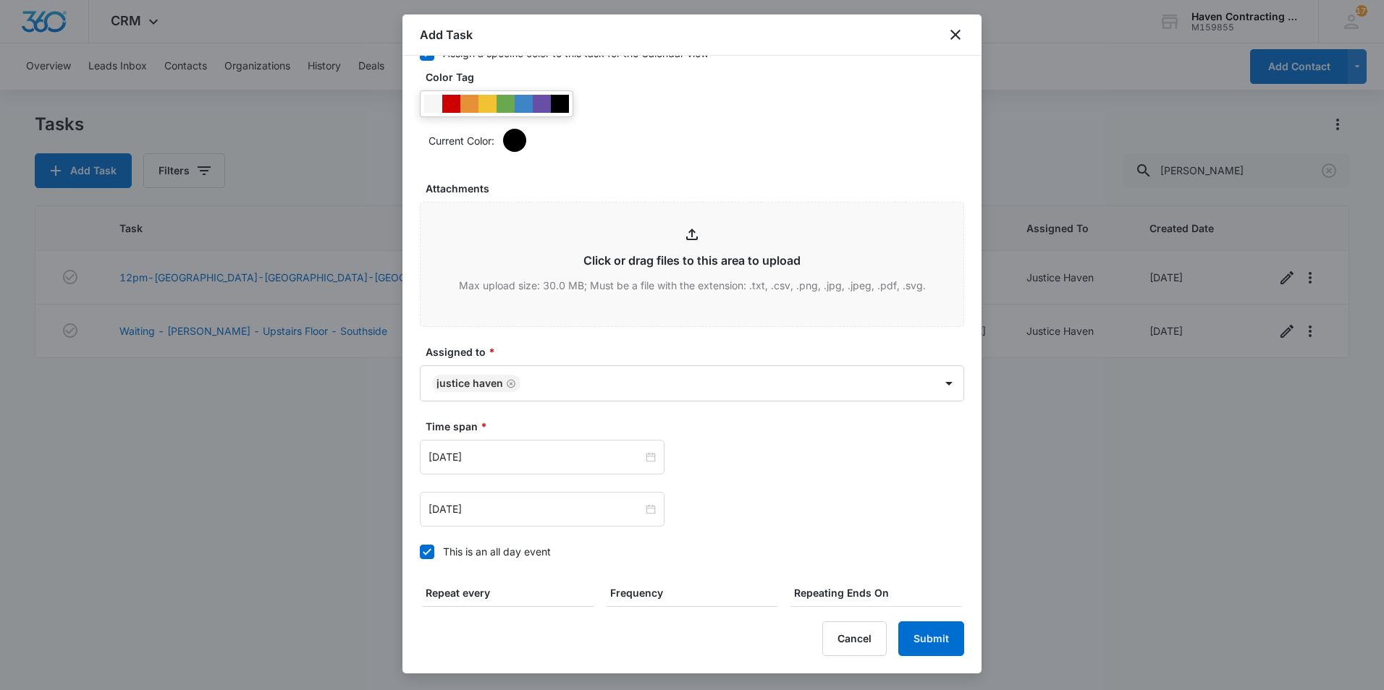
click at [542, 541] on div "Time span * [DATE] [DATE] Su Mo Tu We Th Fr Sa 31 1 2 3 4 5 6 7 8 9 10 11 12 13…" at bounding box center [692, 493] width 544 height 149
drag, startPoint x: 543, startPoint y: 554, endPoint x: 556, endPoint y: 544, distance: 15.9
click at [543, 555] on div "This is an all day event" at bounding box center [497, 551] width 108 height 15
click at [420, 552] on input "This is an all day event" at bounding box center [420, 552] width 0 height 0
click at [700, 470] on div "12:00 am" at bounding box center [750, 457] width 117 height 35
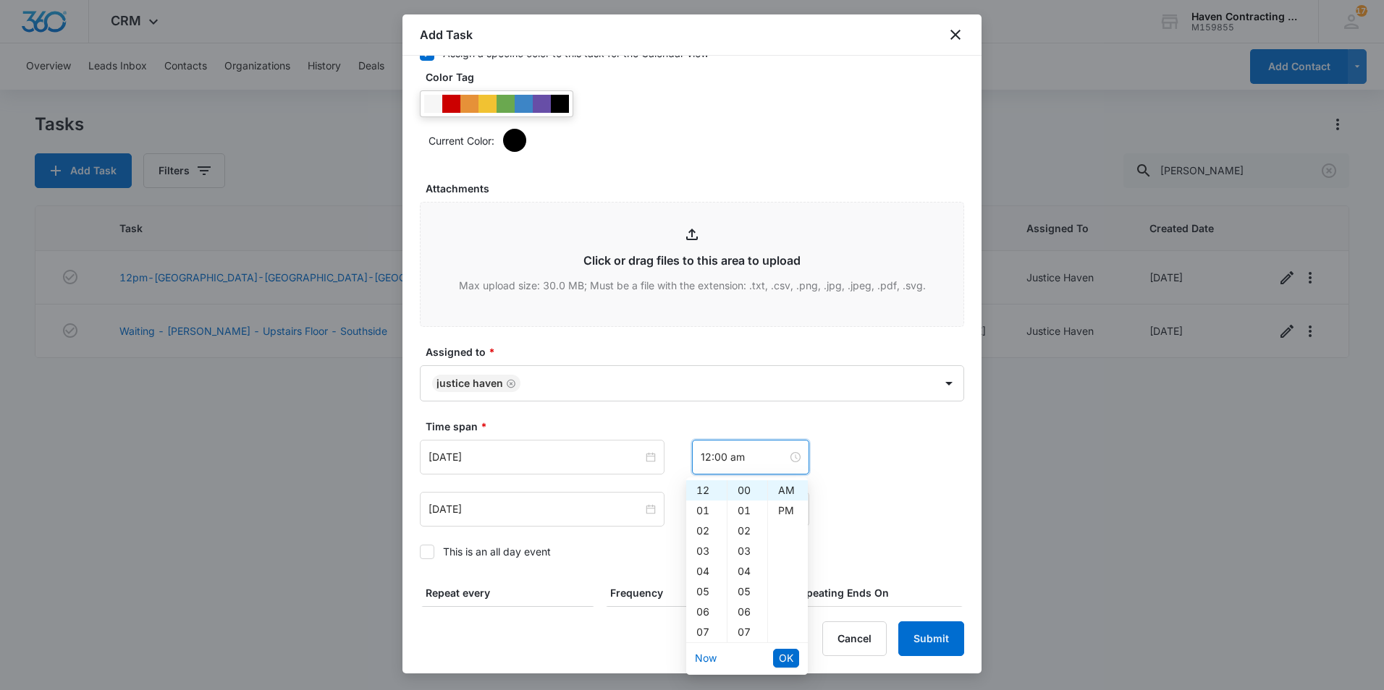
drag, startPoint x: 708, startPoint y: 509, endPoint x: 720, endPoint y: 510, distance: 12.4
click at [708, 509] on div "01" at bounding box center [706, 511] width 41 height 20
click at [776, 515] on div "PM" at bounding box center [788, 511] width 40 height 20
type input "1:00 pm"
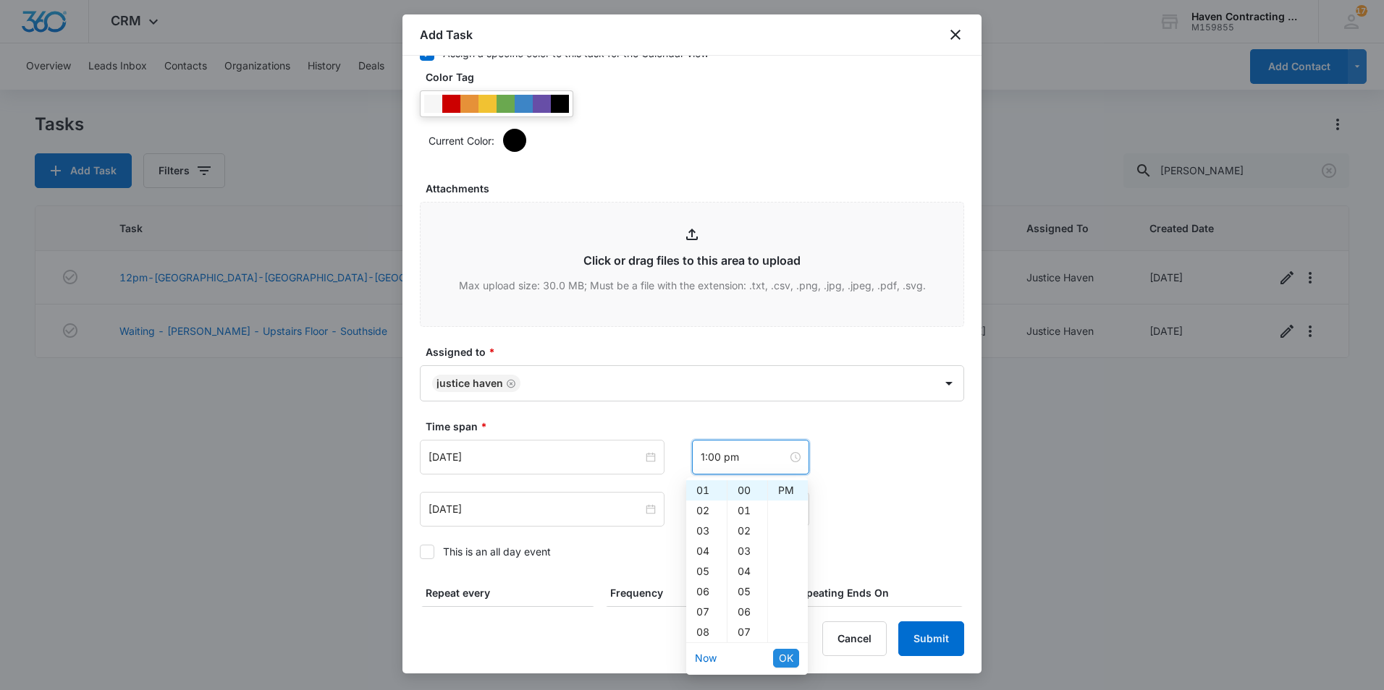
click at [778, 658] on button "OK" at bounding box center [786, 658] width 26 height 19
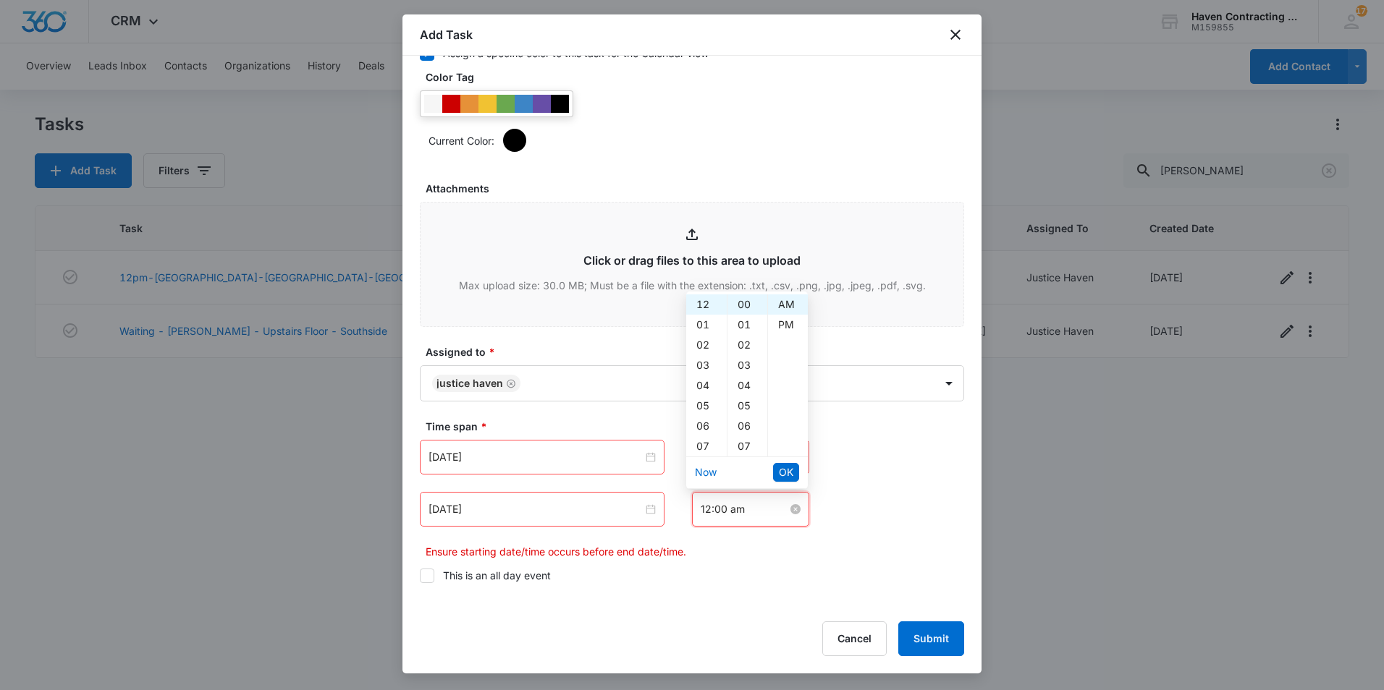
click at [716, 510] on input "12:00 am" at bounding box center [744, 510] width 87 height 16
click at [706, 347] on div "02" at bounding box center [706, 345] width 41 height 20
click at [788, 326] on div "PM" at bounding box center [788, 325] width 40 height 20
type input "2:00 pm"
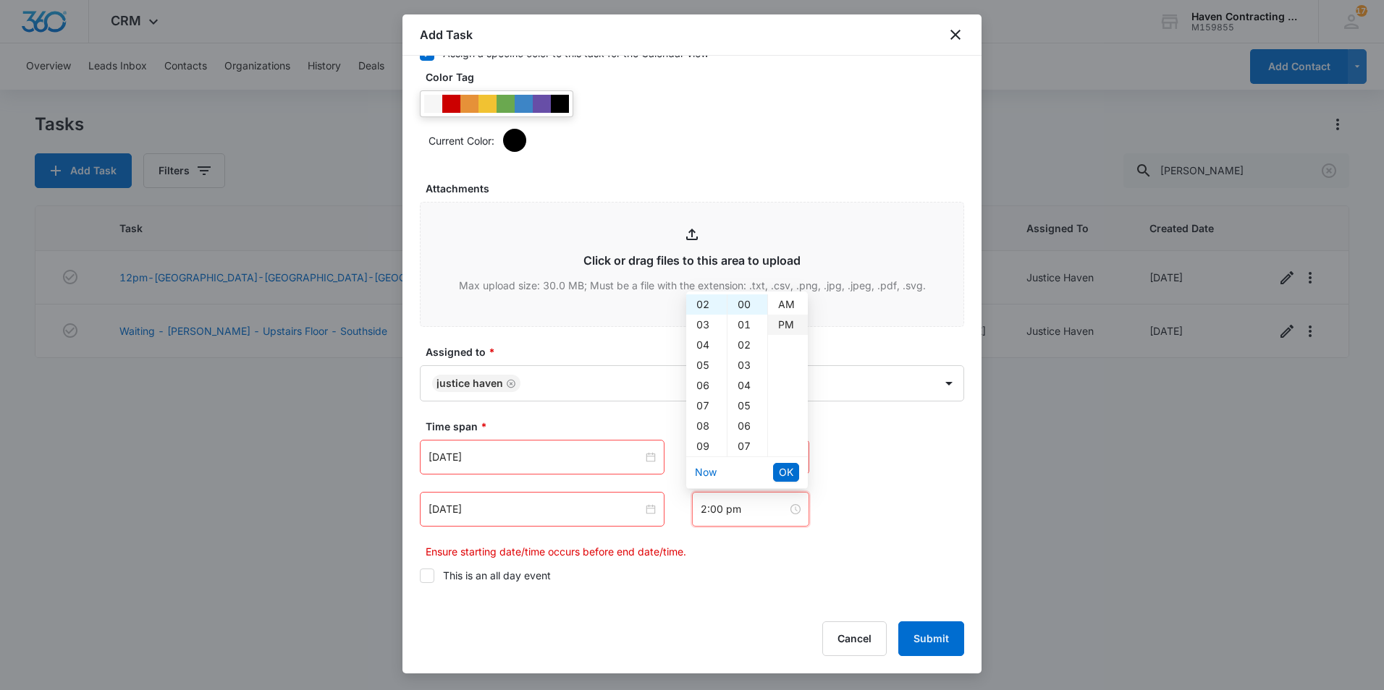
scroll to position [20, 0]
click at [784, 474] on span "OK" at bounding box center [786, 473] width 14 height 16
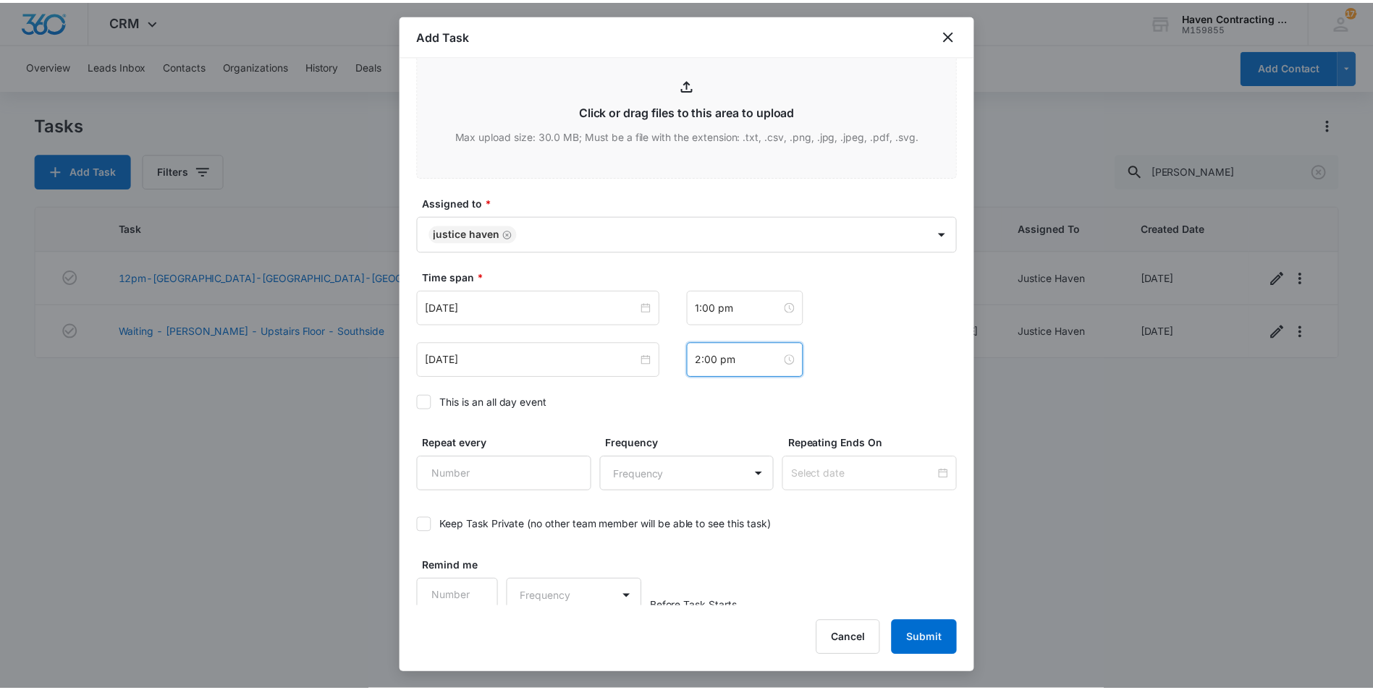
scroll to position [881, 0]
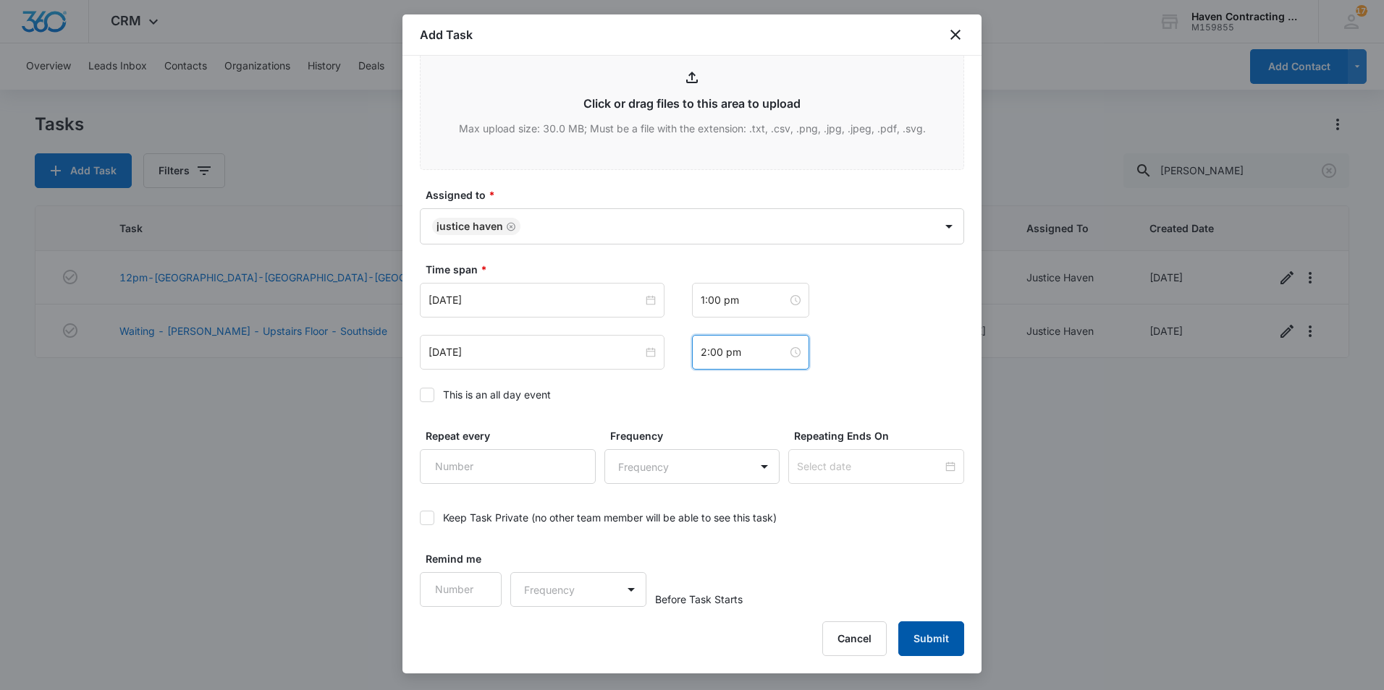
click at [949, 646] on button "Submit" at bounding box center [931, 639] width 66 height 35
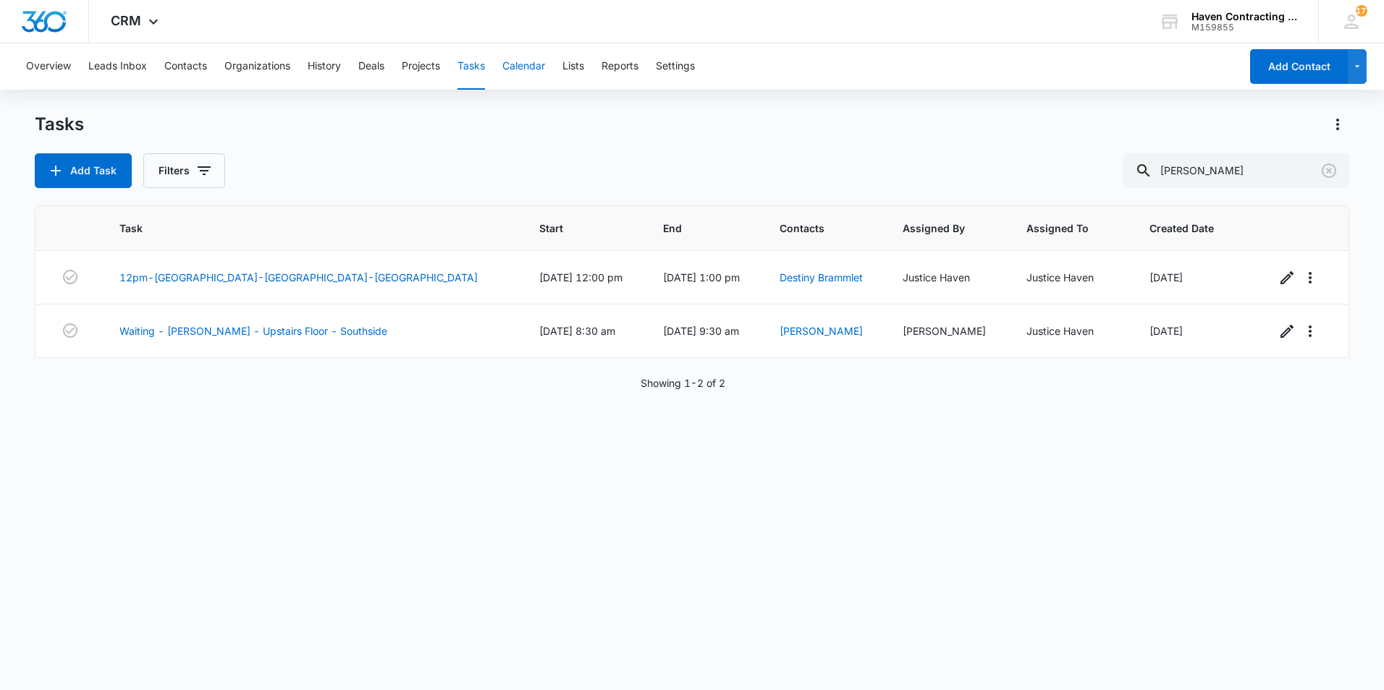
click at [513, 74] on button "Calendar" at bounding box center [523, 66] width 43 height 46
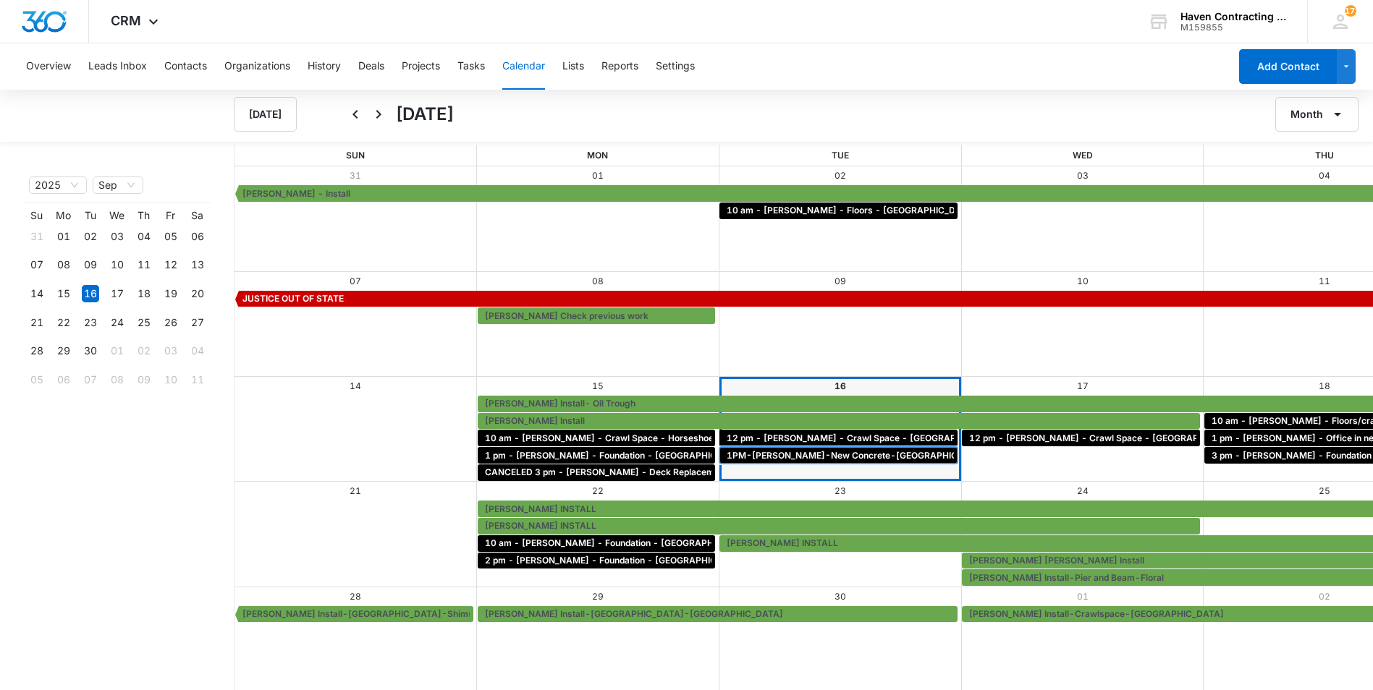
click at [727, 453] on span "1PM-[PERSON_NAME]-New Concrete-[GEOGRAPHIC_DATA]" at bounding box center [858, 455] width 263 height 13
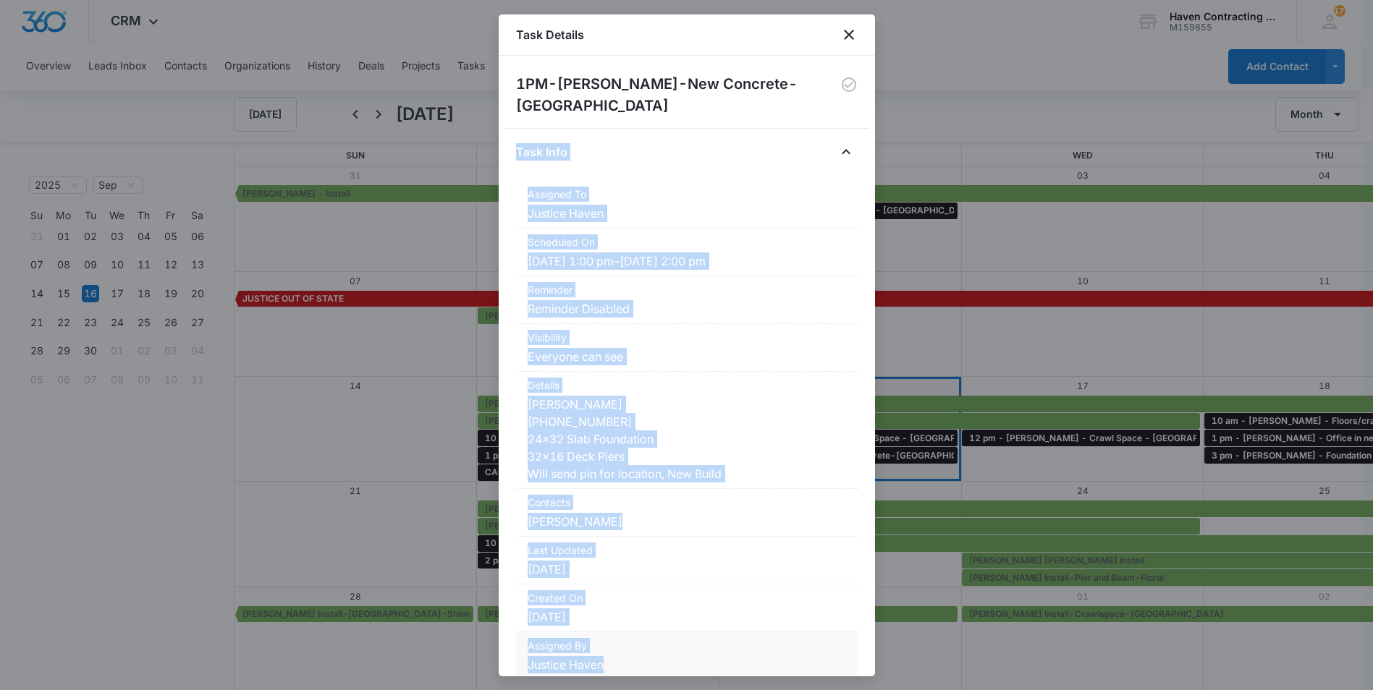
drag, startPoint x: 517, startPoint y: 120, endPoint x: 770, endPoint y: 651, distance: 588.5
click at [770, 651] on div "Task Info Assigned To Justice Haven Scheduled On [DATE] 1:00 pm – [DATE] 2:00 p…" at bounding box center [687, 416] width 342 height 552
drag, startPoint x: 770, startPoint y: 651, endPoint x: 596, endPoint y: 383, distance: 319.8
